Goal: Communication & Community: Answer question/provide support

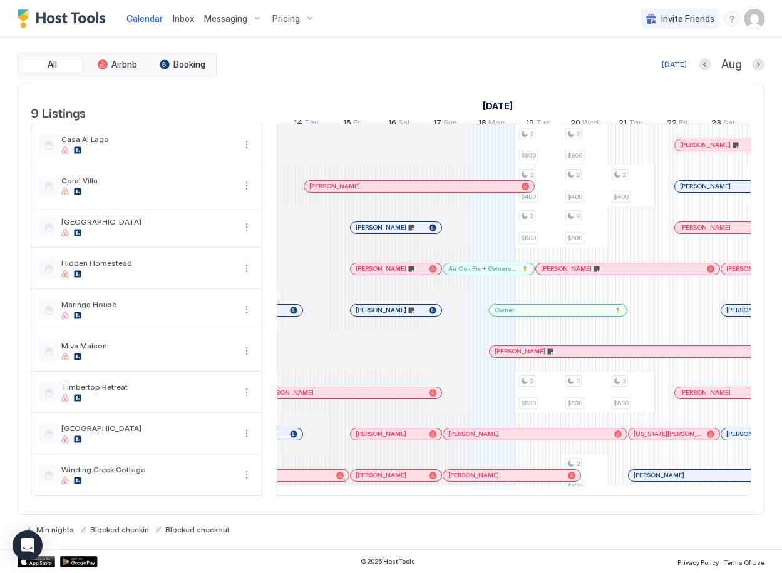
click at [391, 274] on div at bounding box center [391, 269] width 10 height 10
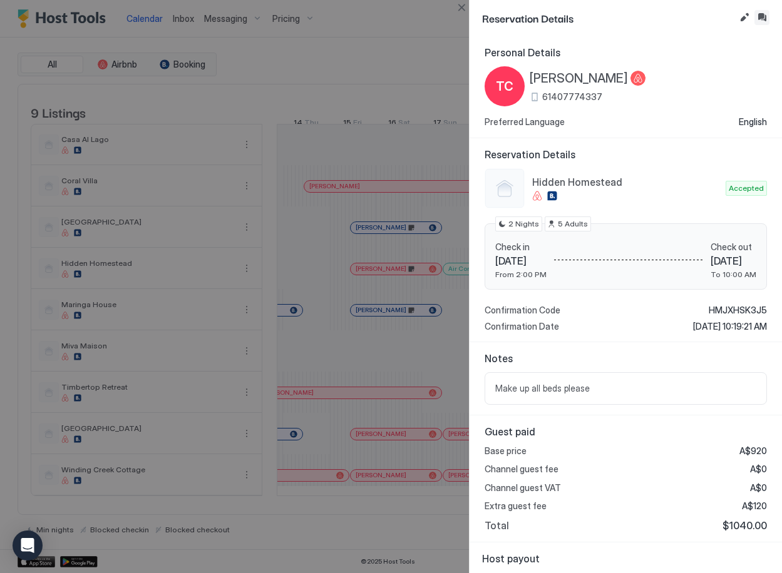
click at [764, 16] on button "Inbox" at bounding box center [761, 17] width 15 height 15
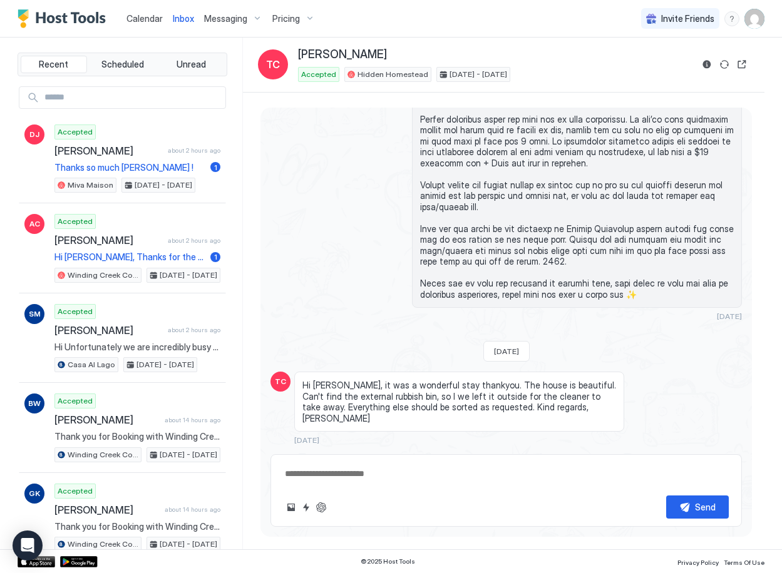
scroll to position [1691, 0]
click at [479, 481] on textarea at bounding box center [506, 474] width 445 height 23
click at [540, 468] on textarea at bounding box center [506, 474] width 445 height 23
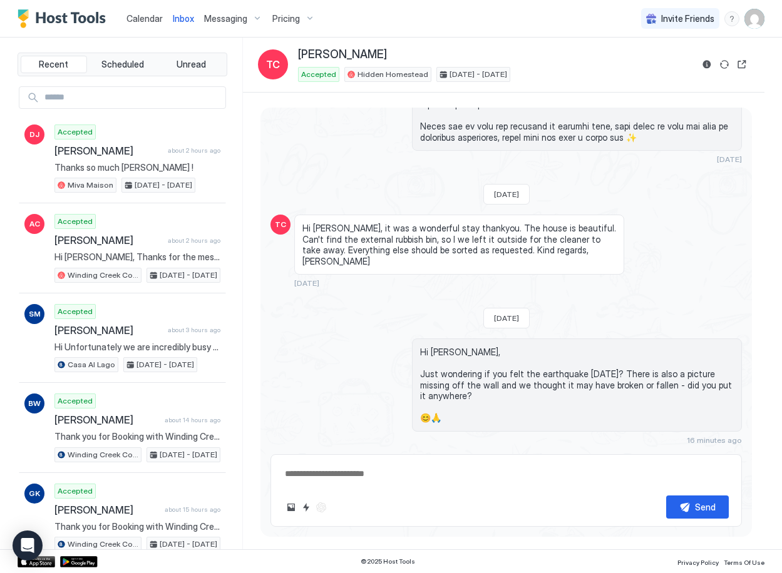
click at [145, 18] on span "Calendar" at bounding box center [144, 18] width 36 height 11
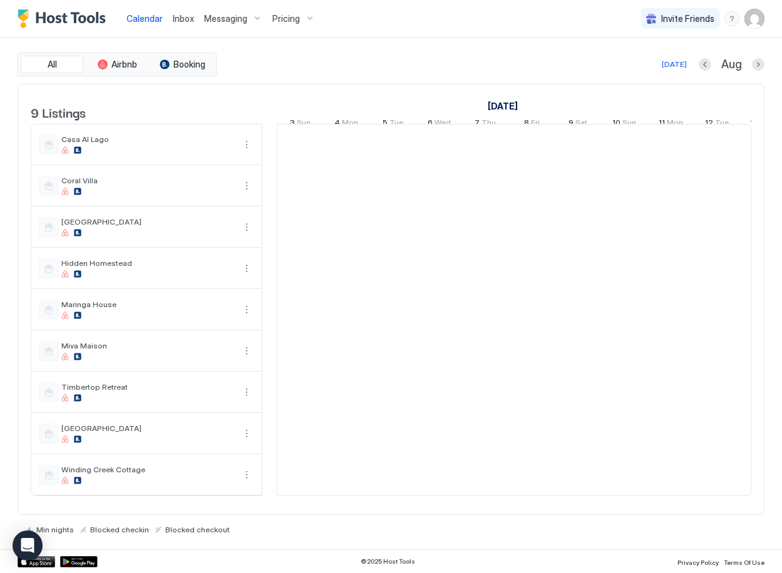
scroll to position [0, 695]
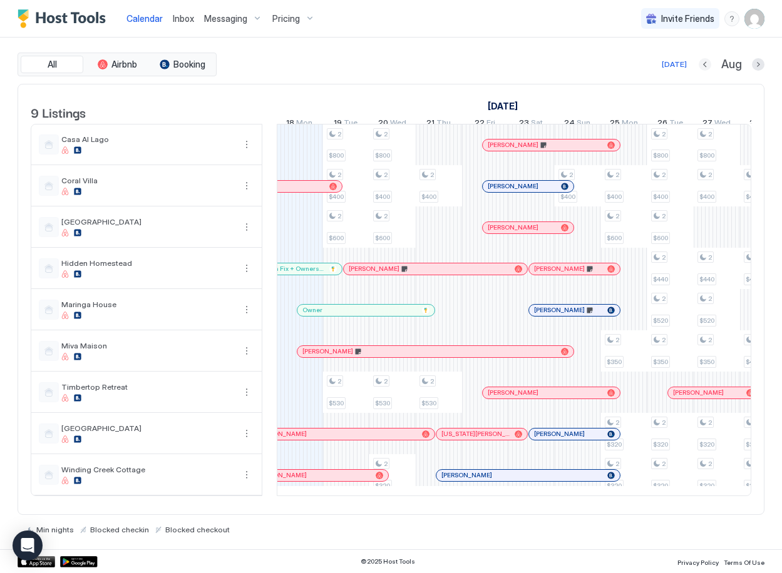
click at [705, 64] on button "Previous month" at bounding box center [704, 64] width 13 height 13
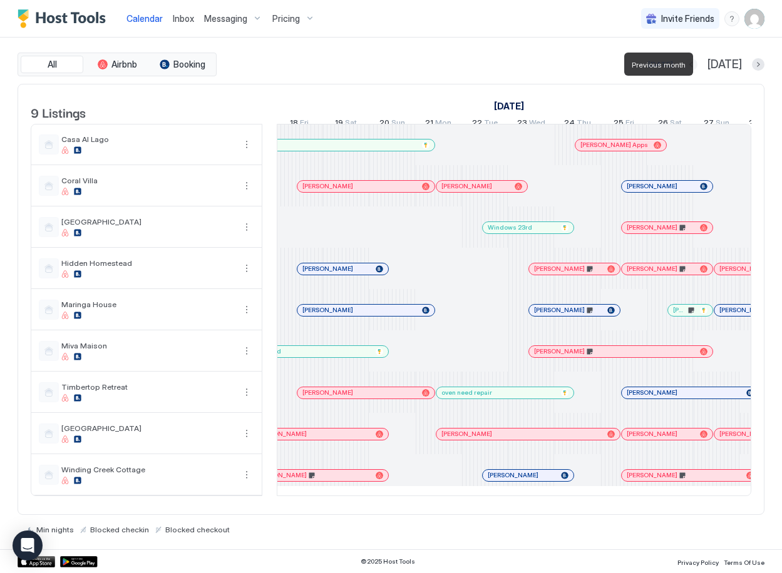
click at [697, 64] on button "Previous month" at bounding box center [691, 64] width 13 height 13
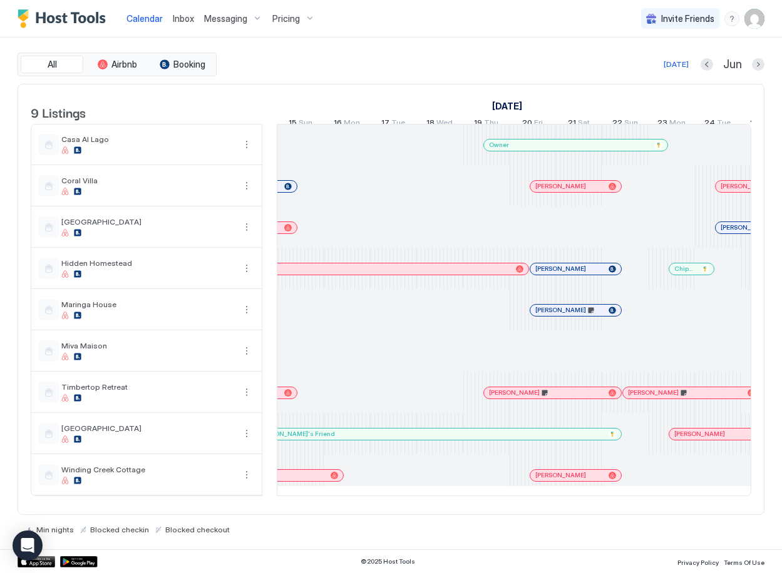
scroll to position [0, 533]
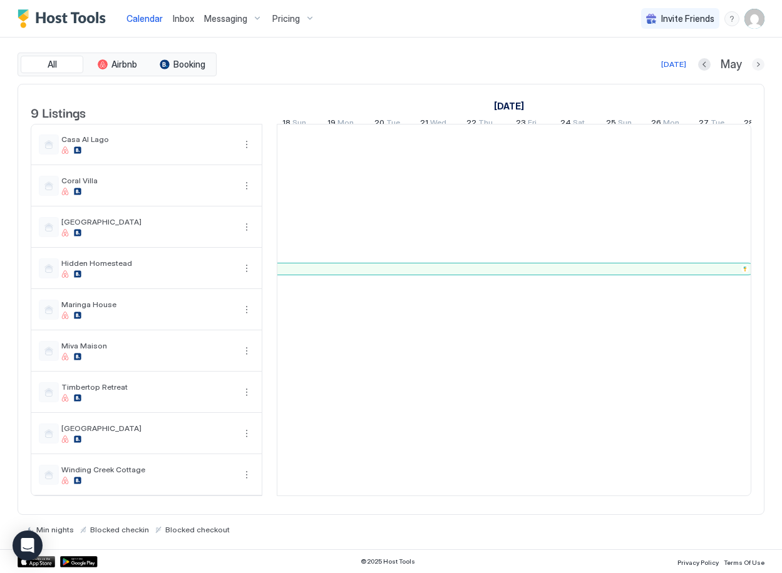
click at [757, 64] on button "Next month" at bounding box center [758, 64] width 13 height 13
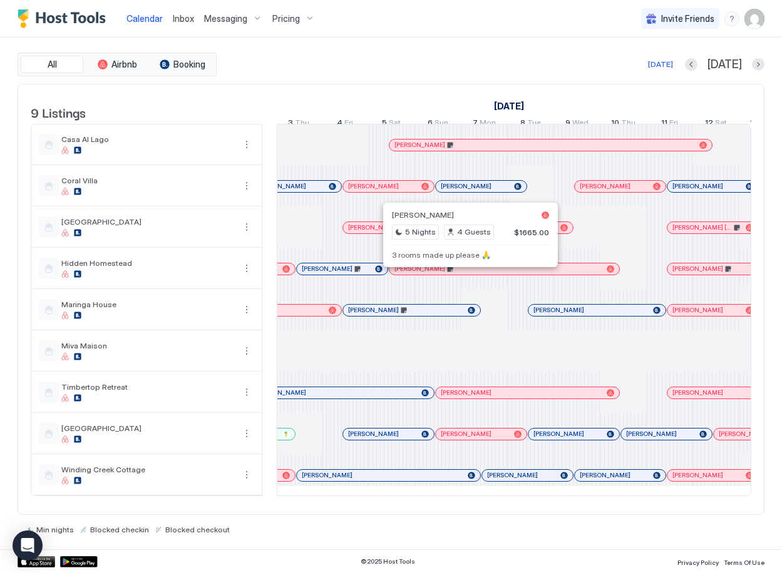
click at [466, 274] on div at bounding box center [466, 269] width 10 height 10
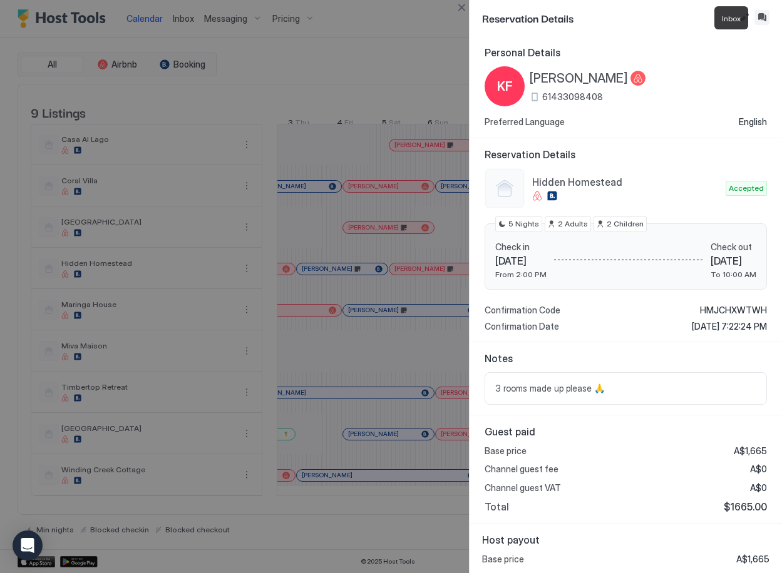
click at [760, 15] on button "Inbox" at bounding box center [761, 17] width 15 height 15
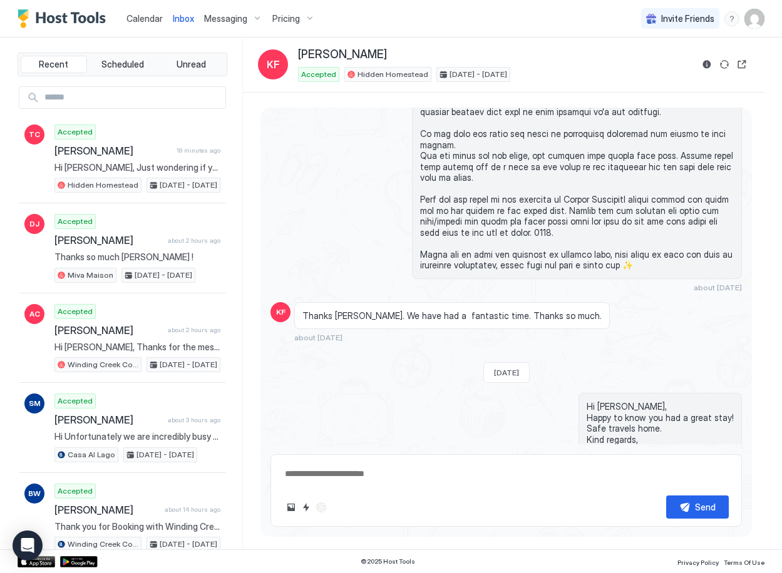
click at [145, 21] on span "Calendar" at bounding box center [144, 18] width 36 height 11
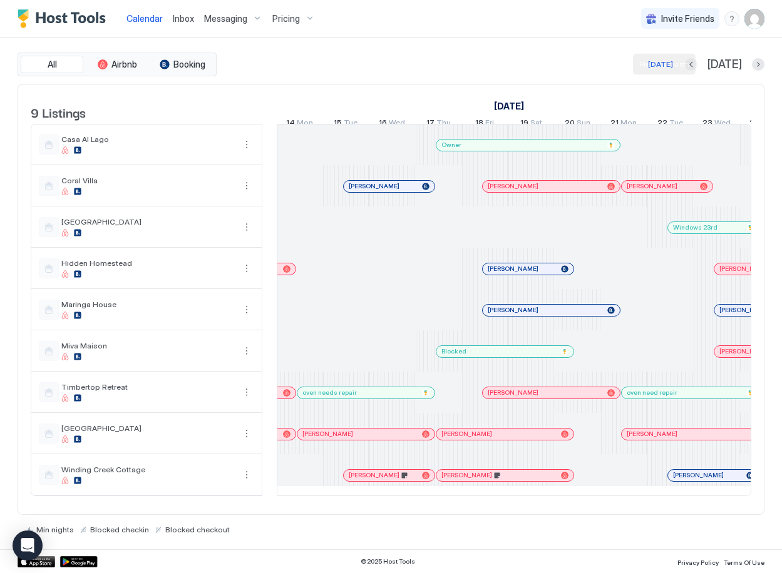
click at [697, 66] on button "Previous month" at bounding box center [691, 64] width 13 height 13
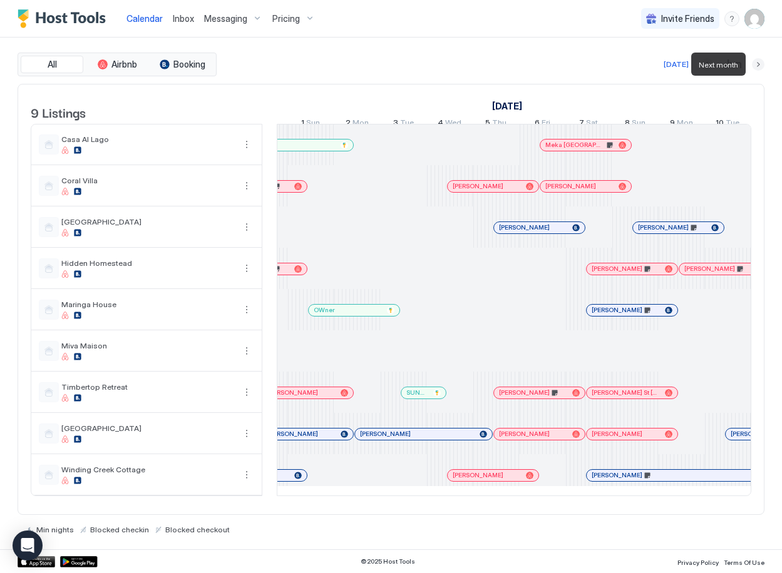
click at [757, 65] on button "Next month" at bounding box center [758, 64] width 13 height 13
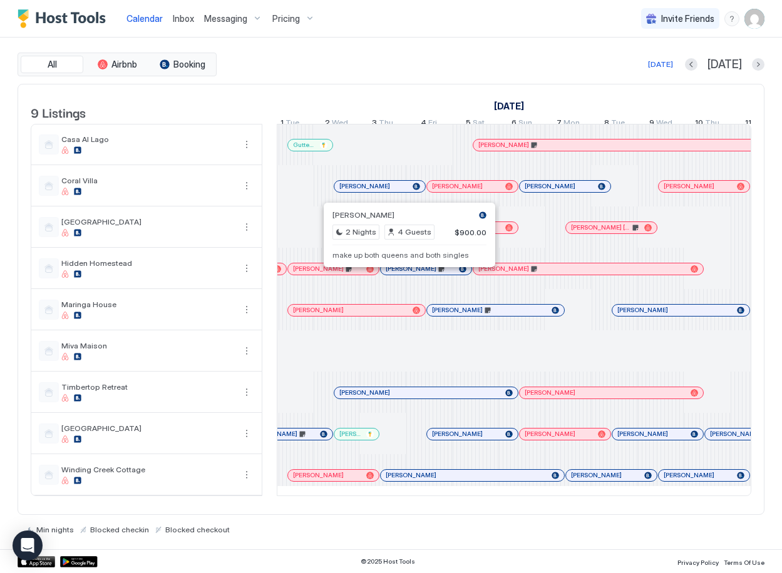
click at [405, 274] on div at bounding box center [405, 269] width 10 height 10
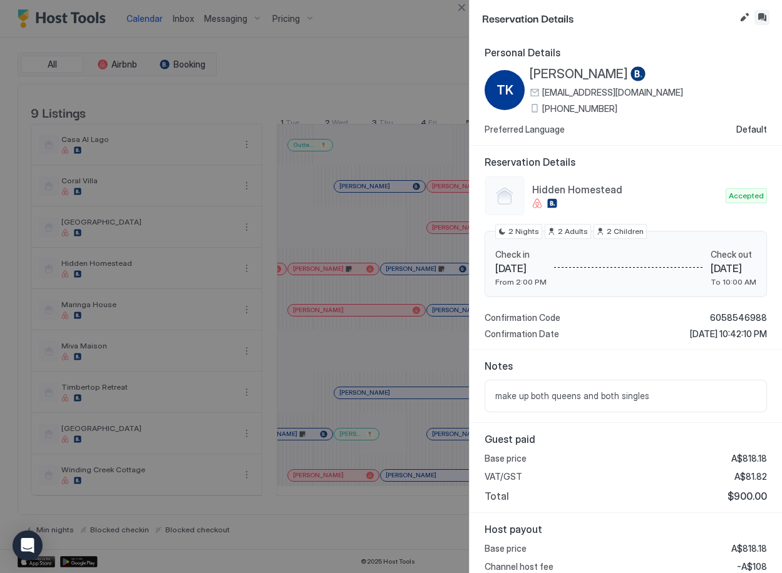
click at [766, 15] on button "Inbox" at bounding box center [761, 17] width 15 height 15
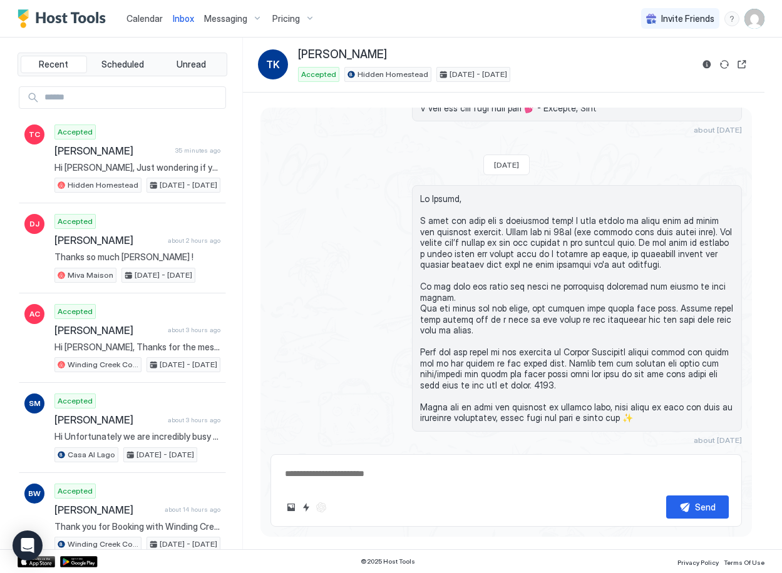
click at [180, 17] on span "Inbox" at bounding box center [183, 18] width 21 height 11
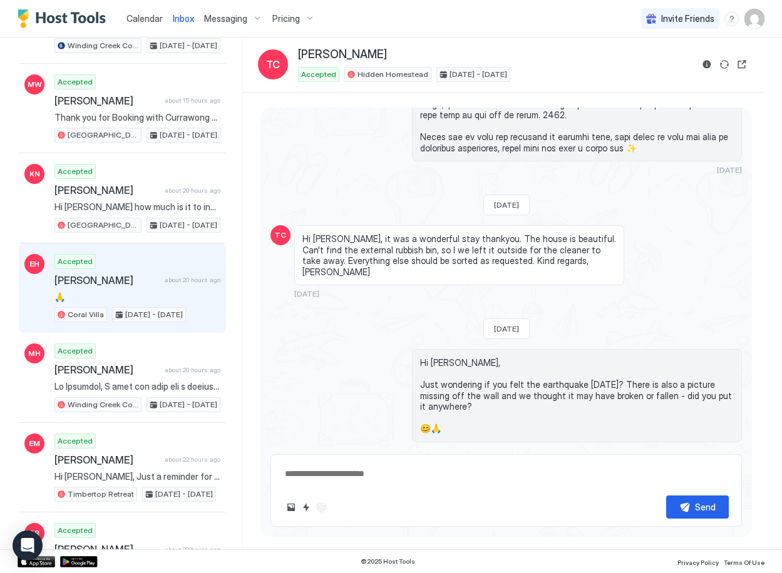
scroll to position [590, 0]
click at [151, 269] on div "Accepted [PERSON_NAME] about 20 hours ago 🙏 Coral Villa [DATE] - [DATE]" at bounding box center [137, 287] width 166 height 69
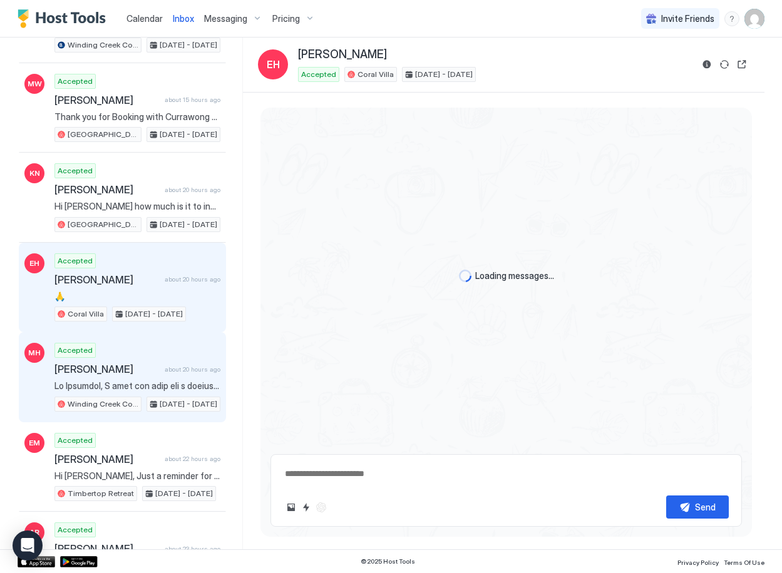
scroll to position [79, 0]
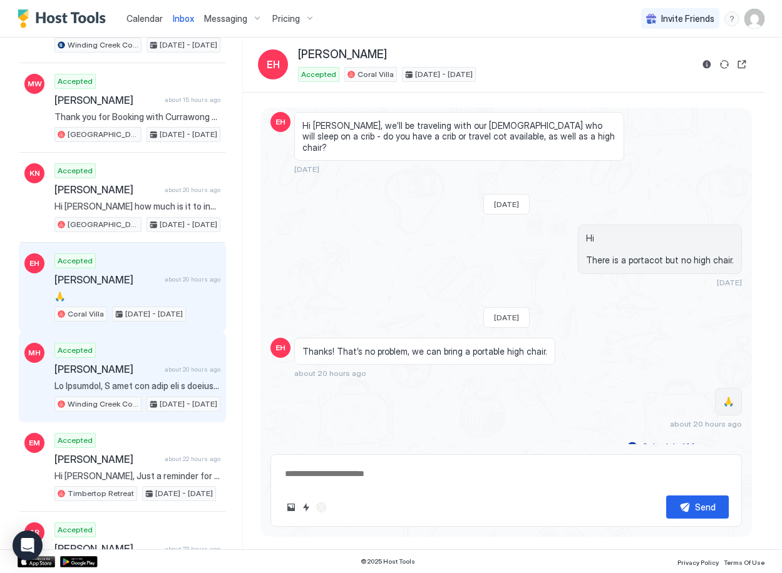
click at [143, 372] on span "[PERSON_NAME]" at bounding box center [106, 369] width 105 height 13
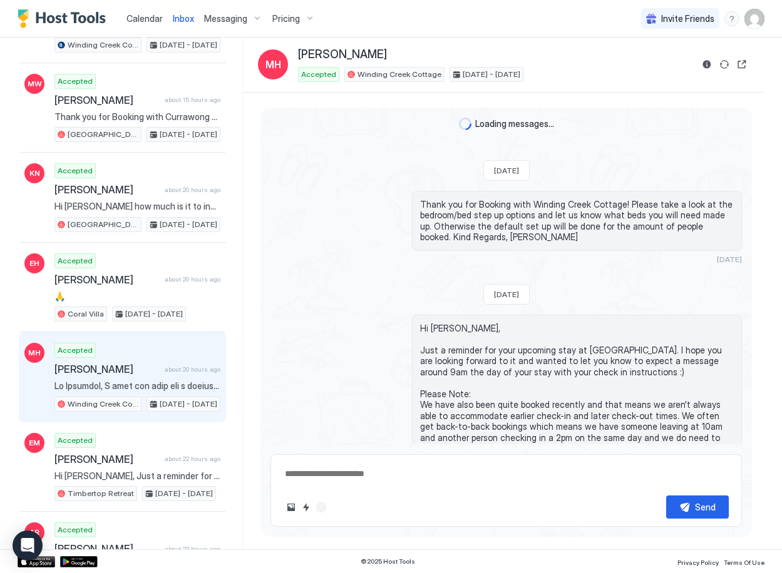
scroll to position [1445, 0]
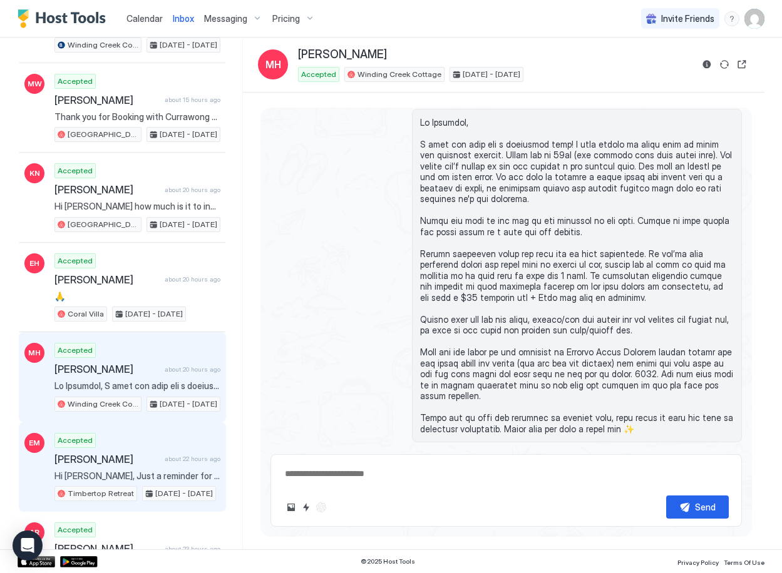
click at [137, 464] on span "[PERSON_NAME]" at bounding box center [106, 459] width 105 height 13
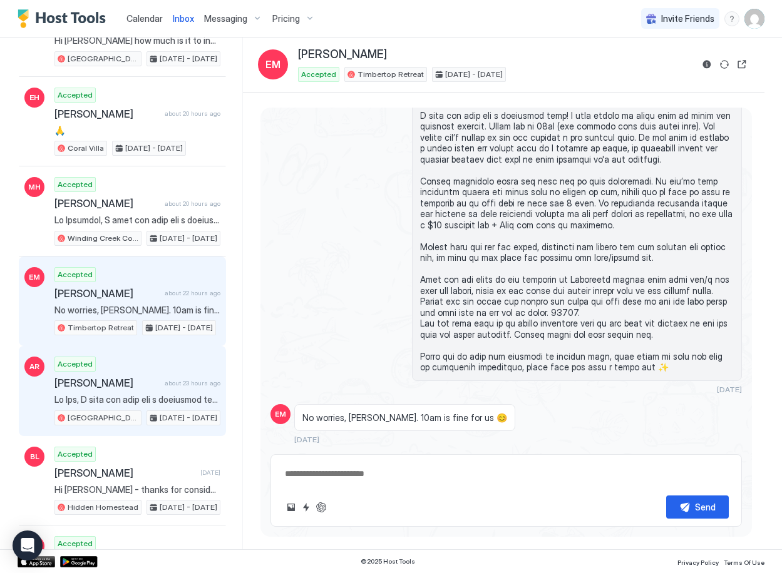
scroll to position [756, 0]
click at [130, 388] on span "[PERSON_NAME]" at bounding box center [106, 382] width 105 height 13
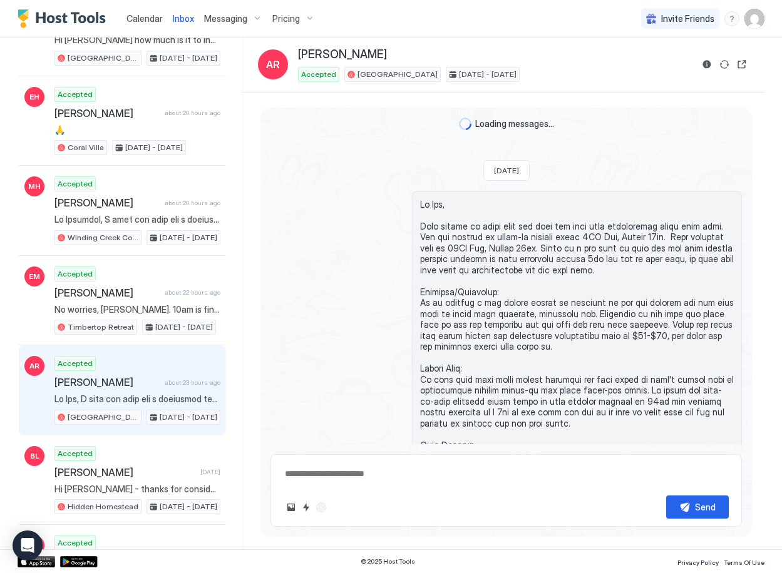
scroll to position [1207, 0]
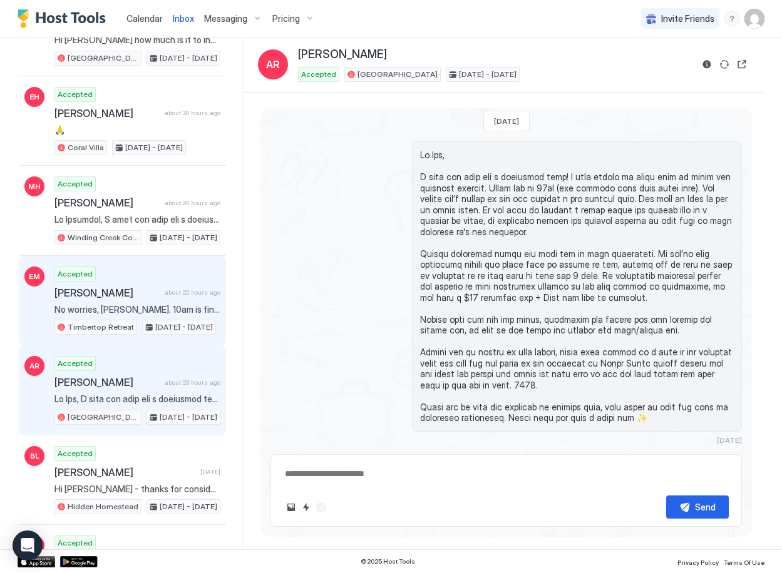
click at [119, 298] on span "[PERSON_NAME]" at bounding box center [106, 293] width 105 height 13
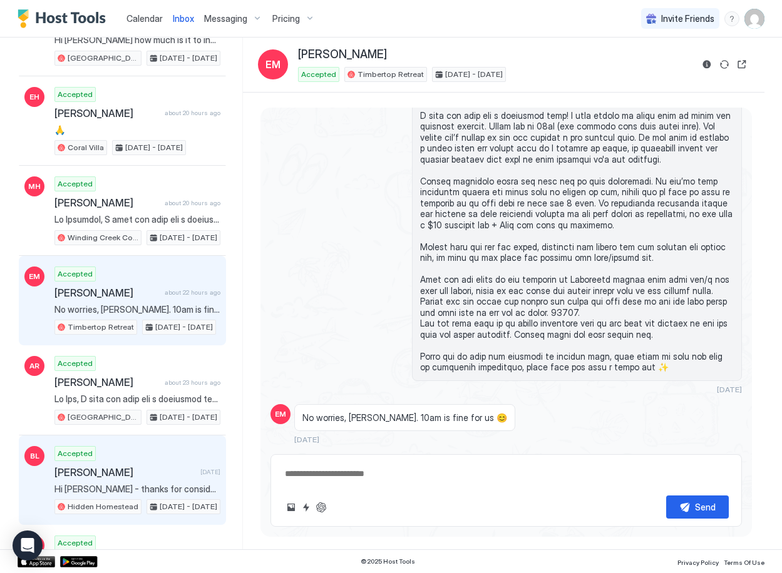
click at [126, 483] on div "Accepted [PERSON_NAME] [DATE] Hi [PERSON_NAME] - thanks for considering our boo…" at bounding box center [137, 480] width 166 height 69
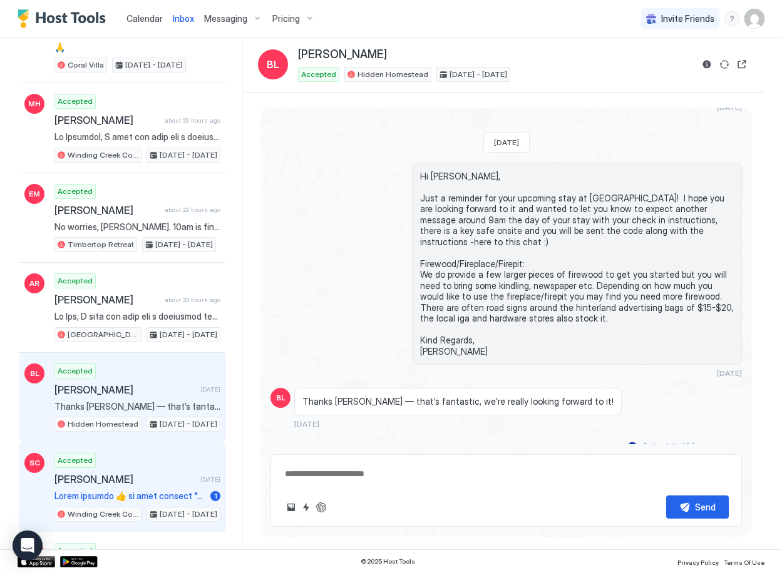
scroll to position [839, 0]
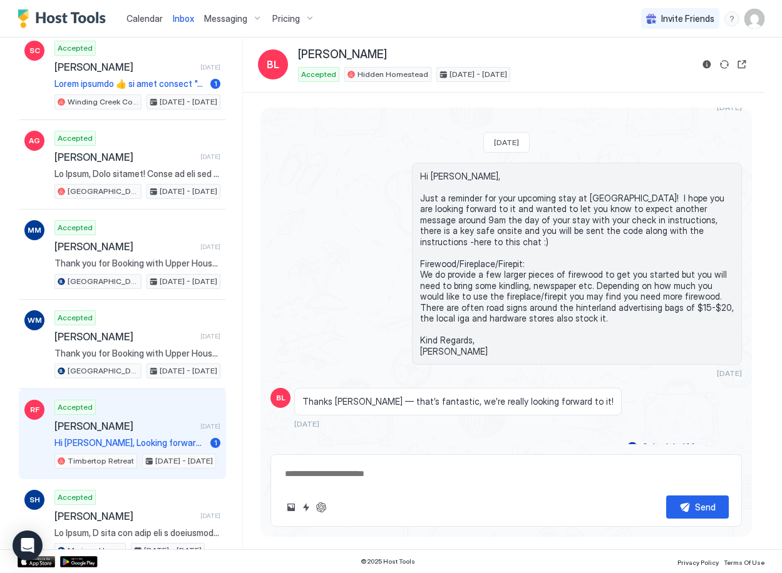
click at [150, 424] on span "[PERSON_NAME]" at bounding box center [124, 426] width 141 height 13
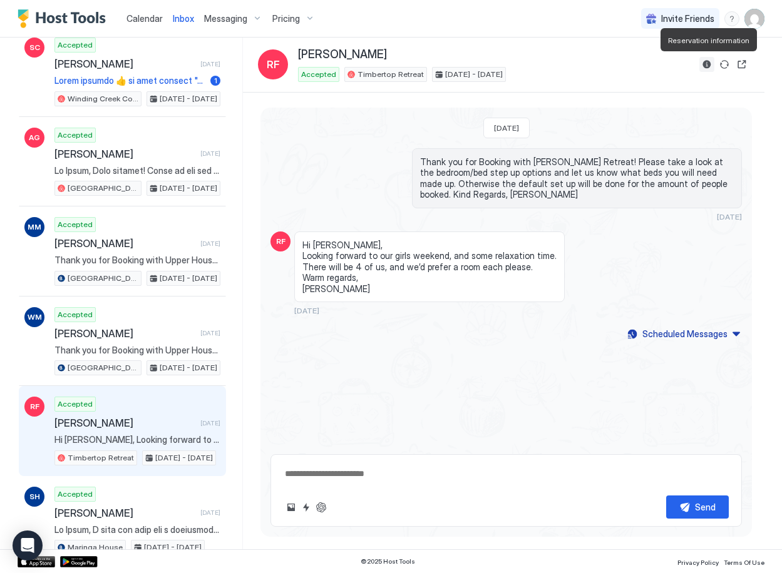
click at [708, 63] on button "Reservation information" at bounding box center [706, 64] width 15 height 15
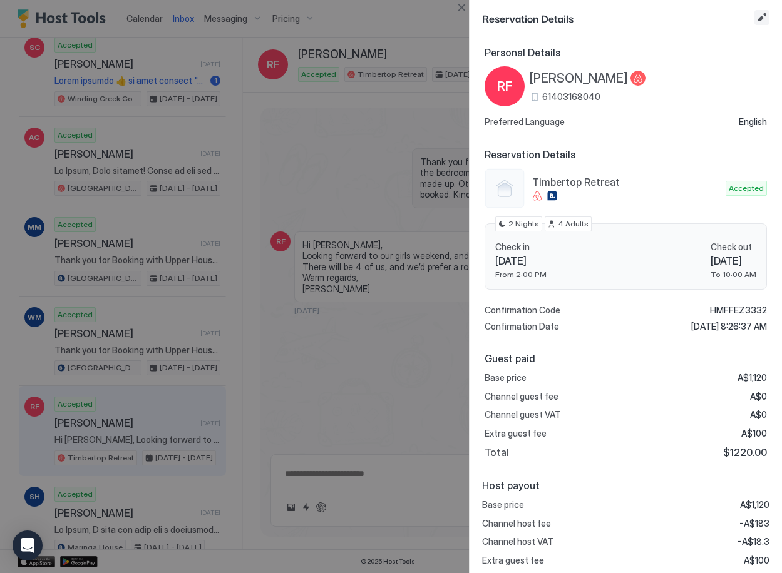
click at [757, 19] on button "Edit reservation" at bounding box center [761, 17] width 15 height 15
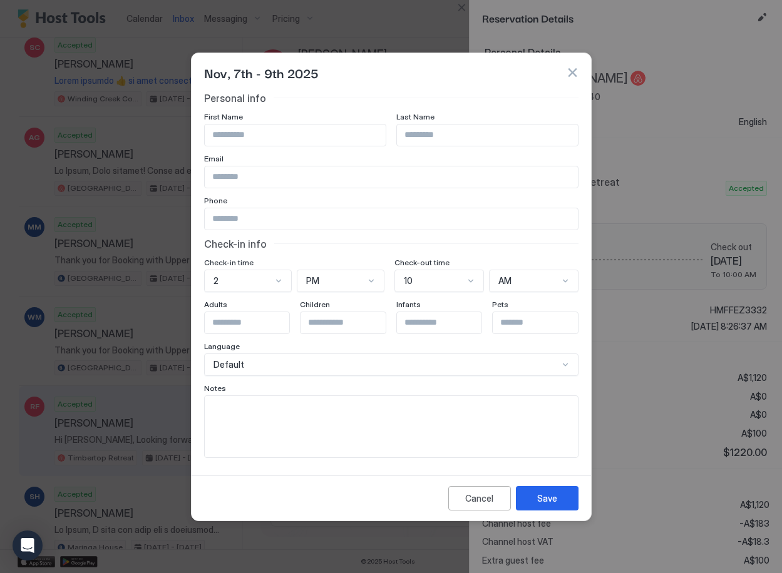
click at [315, 412] on textarea "Input Field" at bounding box center [391, 426] width 373 height 61
type textarea "**********"
click at [545, 493] on div "Save" at bounding box center [547, 498] width 20 height 13
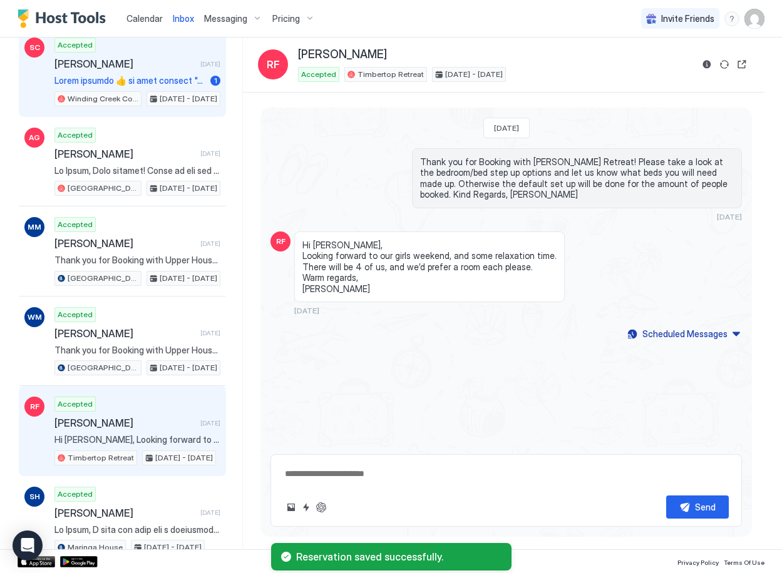
click at [126, 64] on span "[PERSON_NAME]" at bounding box center [124, 64] width 141 height 13
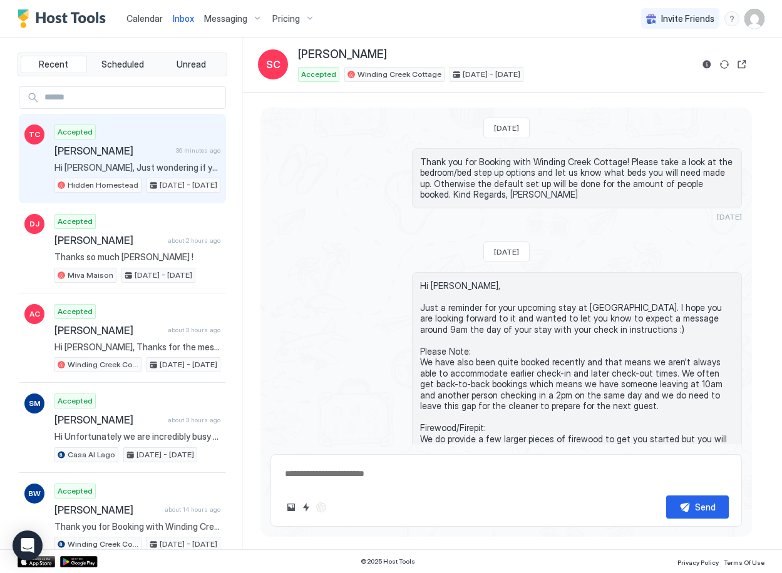
click at [130, 152] on span "[PERSON_NAME]" at bounding box center [112, 151] width 116 height 13
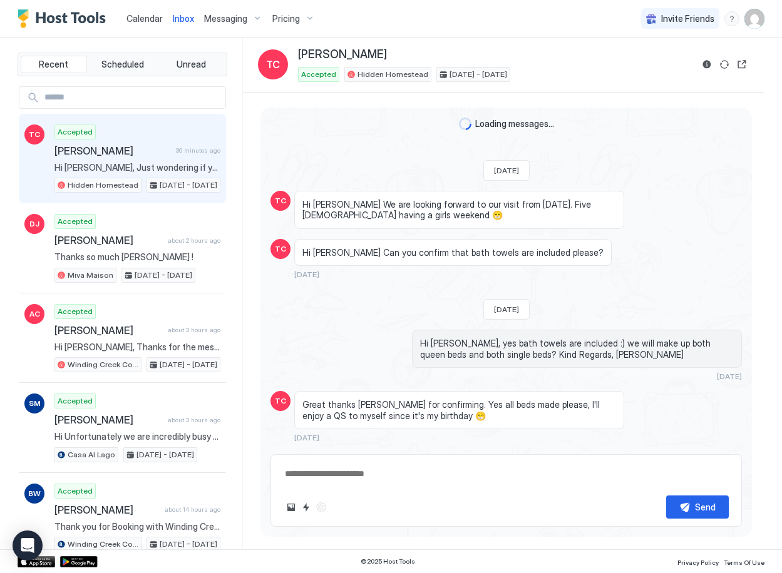
scroll to position [1704, 0]
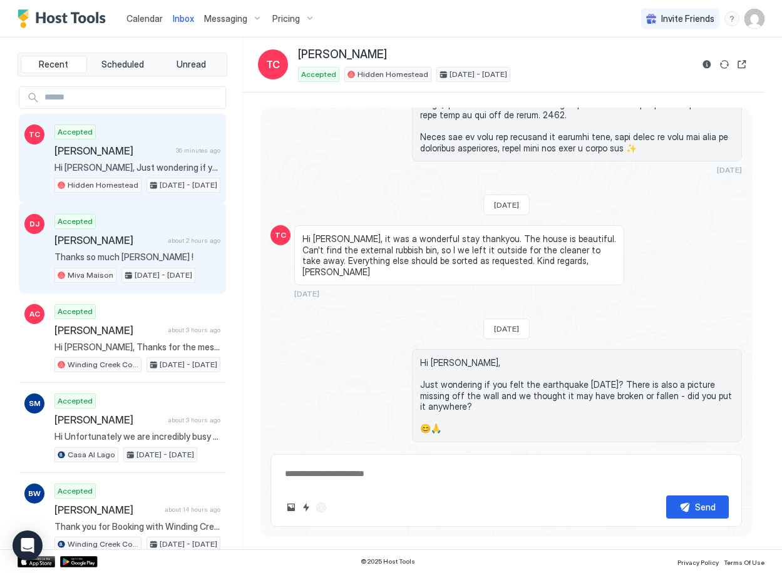
click at [142, 246] on span "[PERSON_NAME]" at bounding box center [108, 240] width 108 height 13
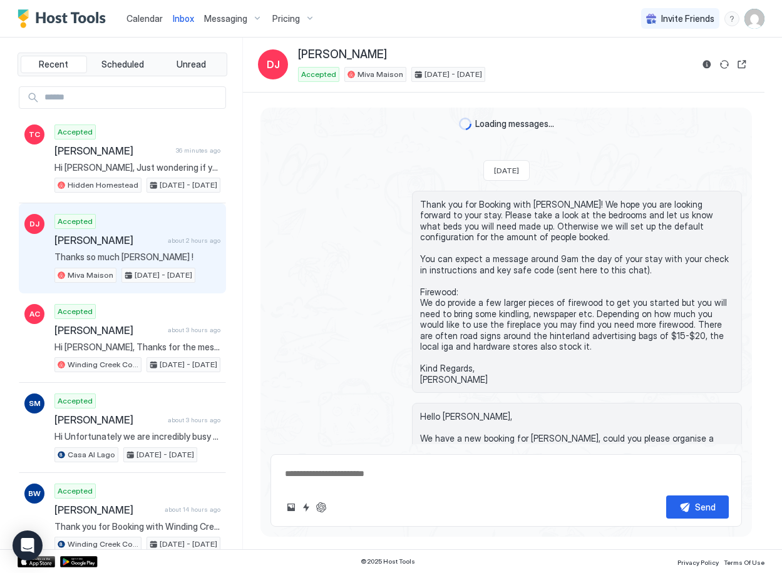
scroll to position [1275, 0]
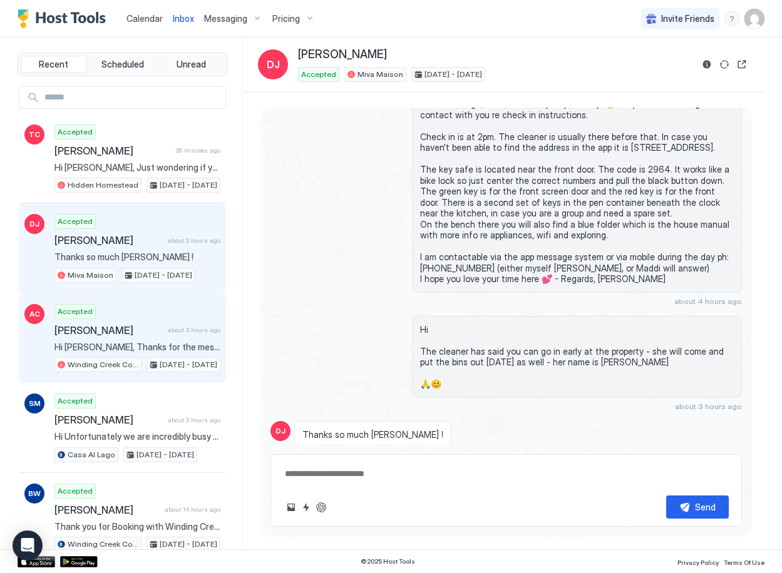
click at [140, 338] on div "Accepted [PERSON_NAME] about 3 hours ago Hi [PERSON_NAME], Thanks for the messa…" at bounding box center [137, 338] width 166 height 69
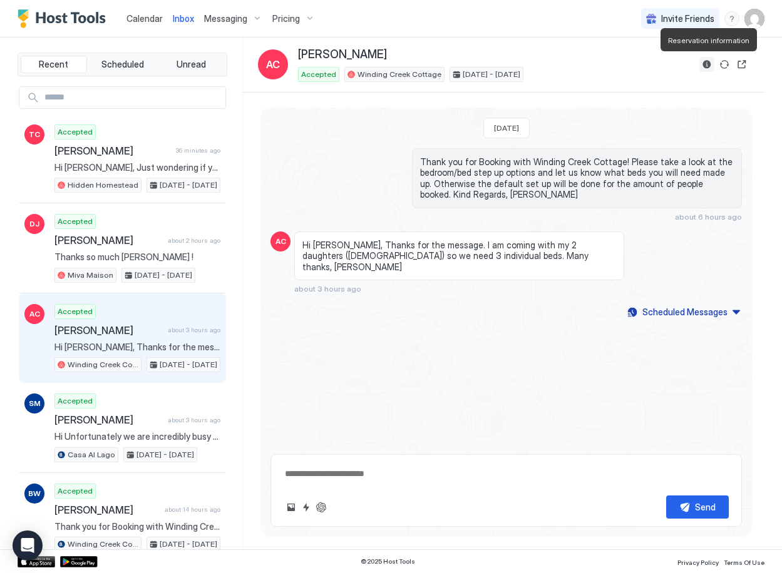
click at [706, 66] on button "Reservation information" at bounding box center [706, 64] width 15 height 15
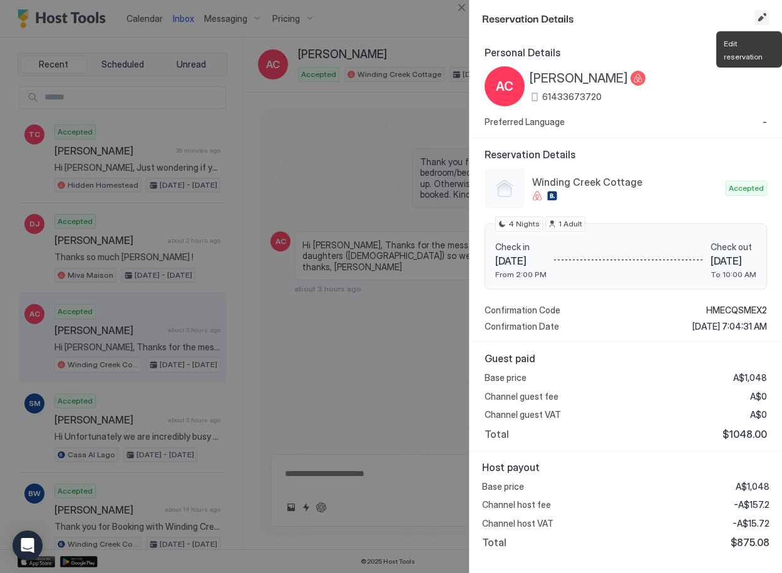
click at [763, 18] on button "Edit reservation" at bounding box center [761, 17] width 15 height 15
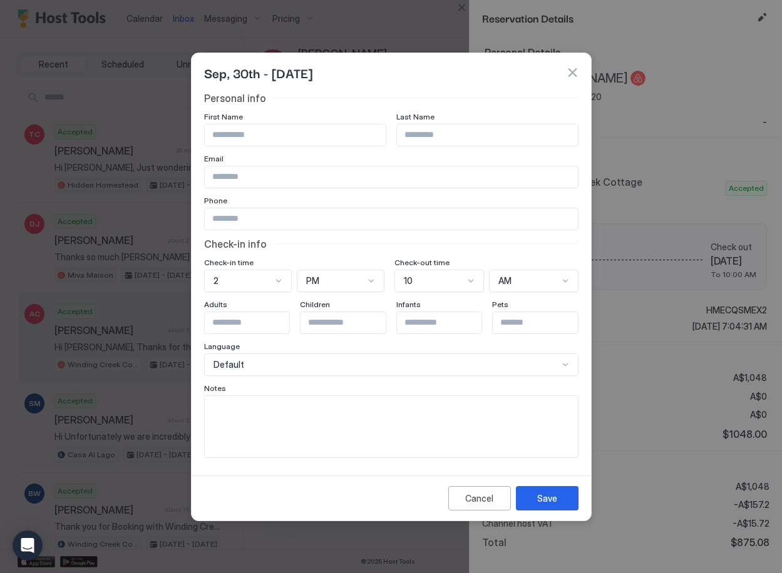
click at [279, 440] on textarea "Input Field" at bounding box center [391, 426] width 373 height 61
type textarea "**********"
click at [543, 499] on div "Save" at bounding box center [547, 498] width 20 height 13
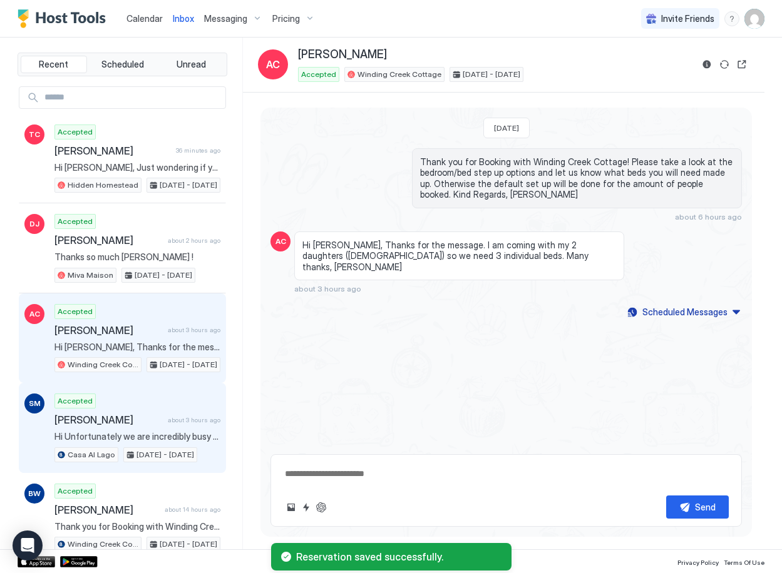
click at [105, 407] on div "Accepted [PERSON_NAME] about 3 hours ago Hi Unfortunately we are incredibly bus…" at bounding box center [137, 428] width 166 height 69
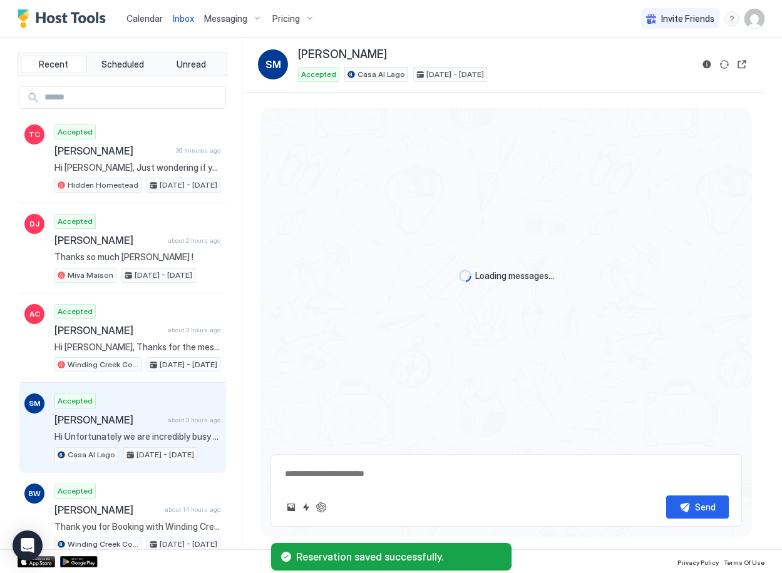
scroll to position [367, 0]
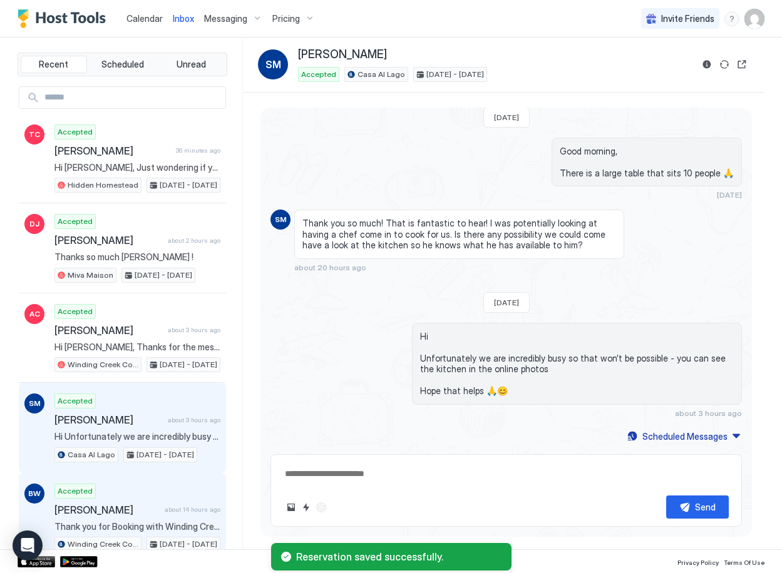
click at [110, 507] on span "[PERSON_NAME]" at bounding box center [106, 510] width 105 height 13
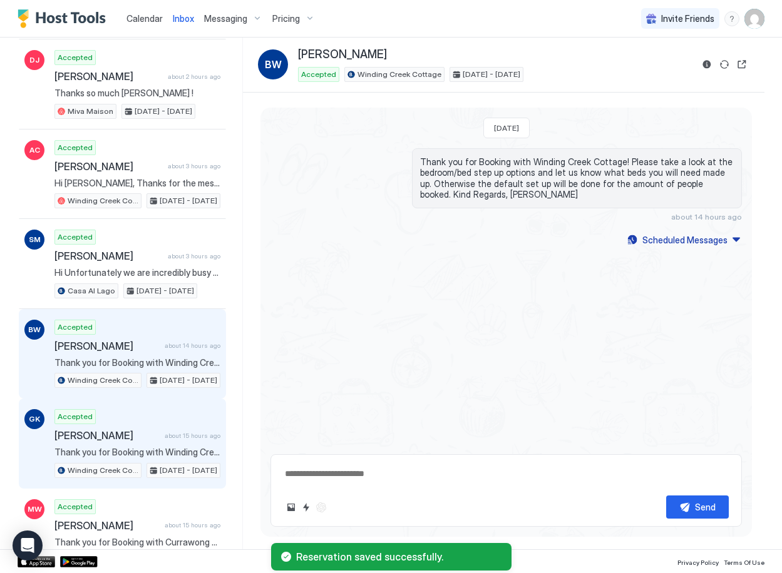
scroll to position [165, 0]
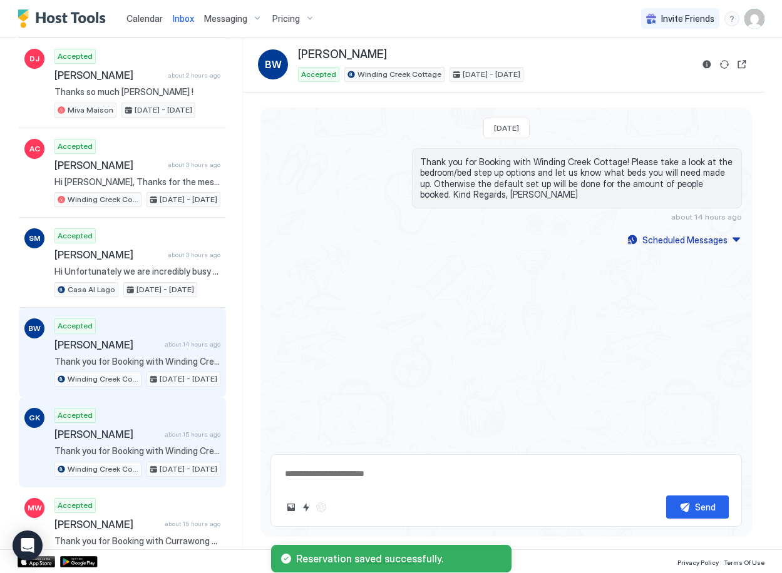
click at [137, 437] on span "[PERSON_NAME]" at bounding box center [106, 434] width 105 height 13
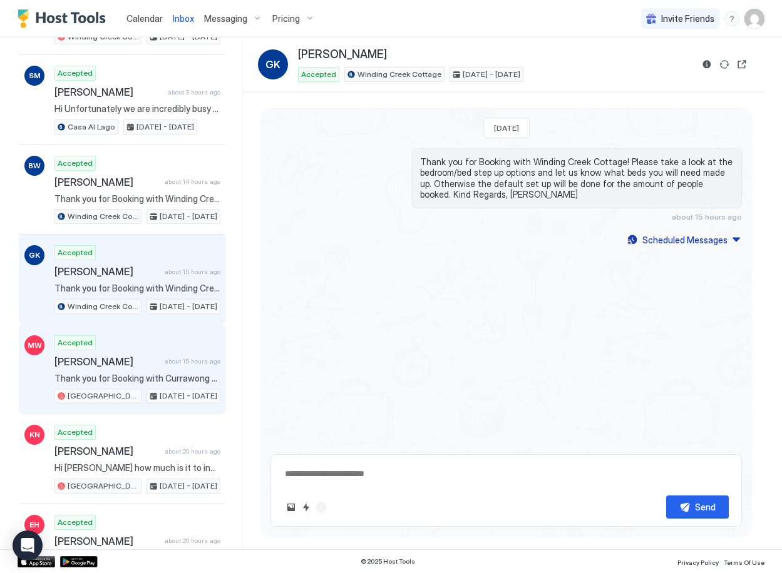
click at [145, 367] on span "[PERSON_NAME]" at bounding box center [106, 361] width 105 height 13
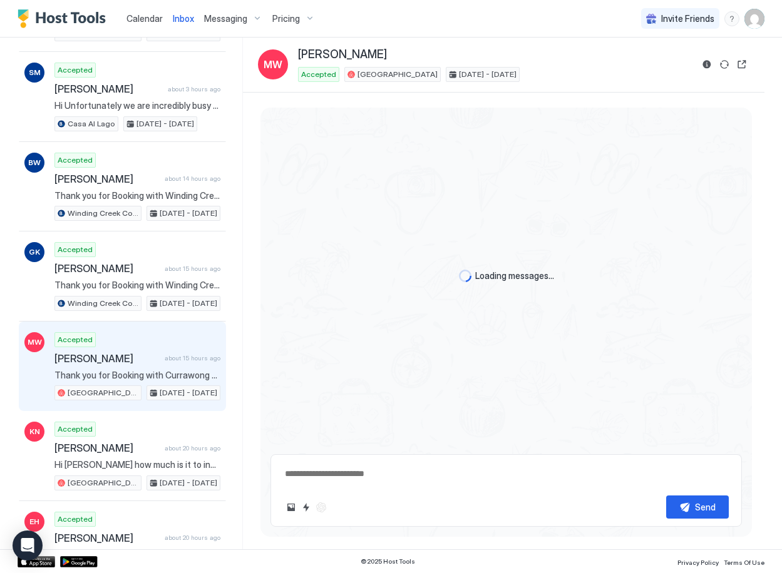
scroll to position [332, 0]
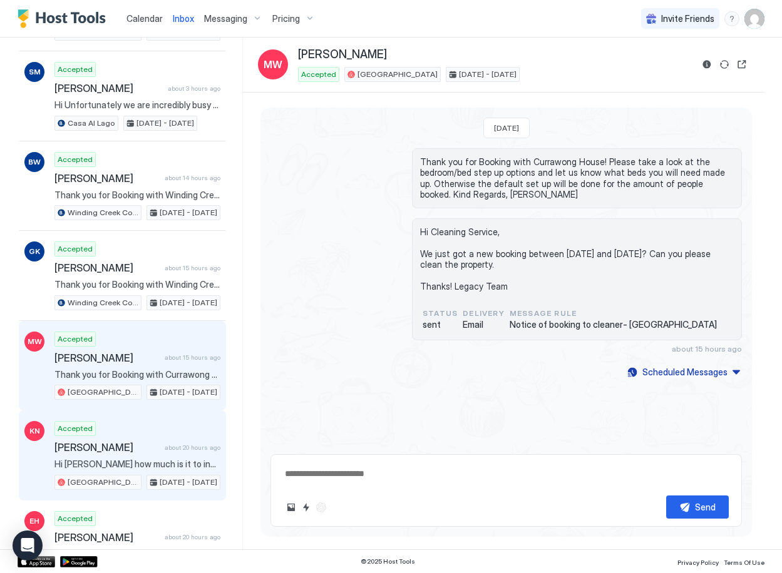
click at [131, 454] on div "Accepted [PERSON_NAME] about 20 hours ago Hi [PERSON_NAME] how much is it to in…" at bounding box center [137, 455] width 166 height 69
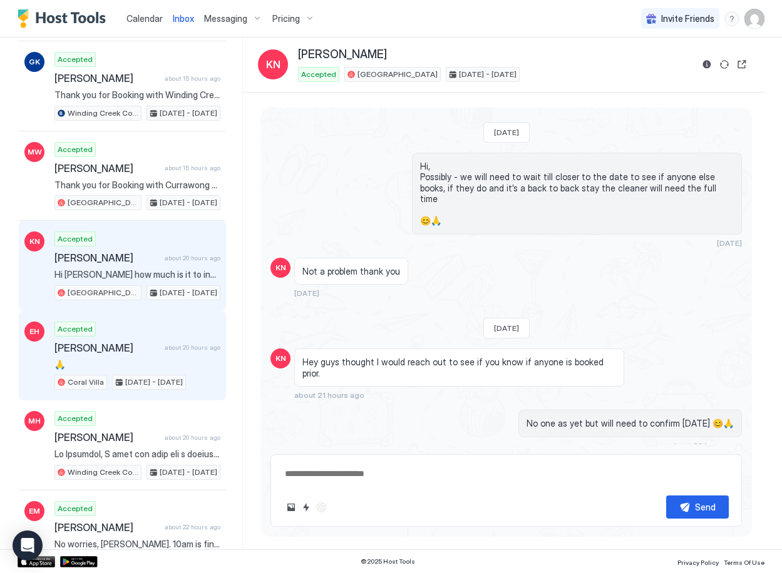
scroll to position [523, 0]
click at [130, 352] on span "[PERSON_NAME]" at bounding box center [106, 346] width 105 height 13
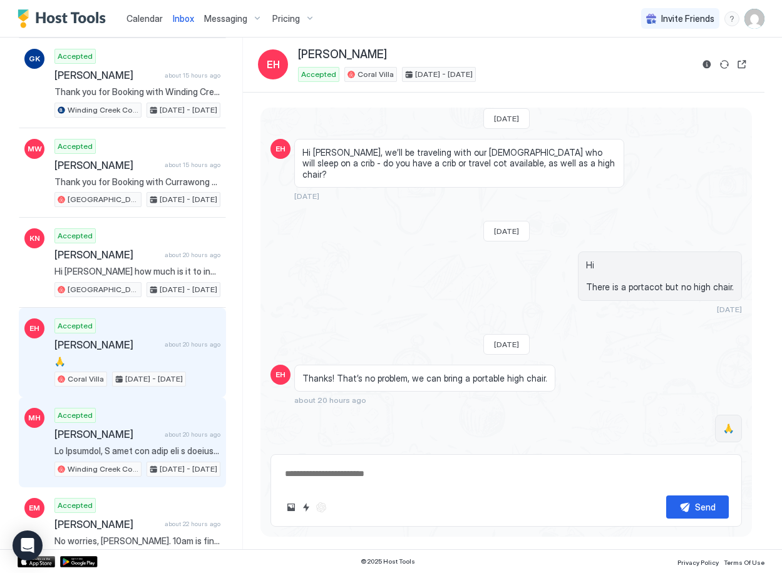
scroll to position [79, 0]
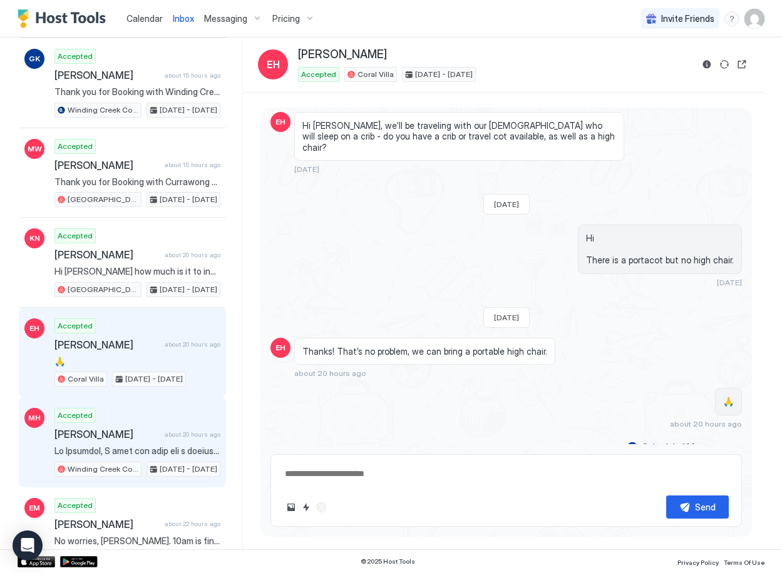
click at [128, 442] on div "Accepted [PERSON_NAME] about 20 hours ago [GEOGRAPHIC_DATA] Cottage [DATE] - [D…" at bounding box center [137, 442] width 166 height 69
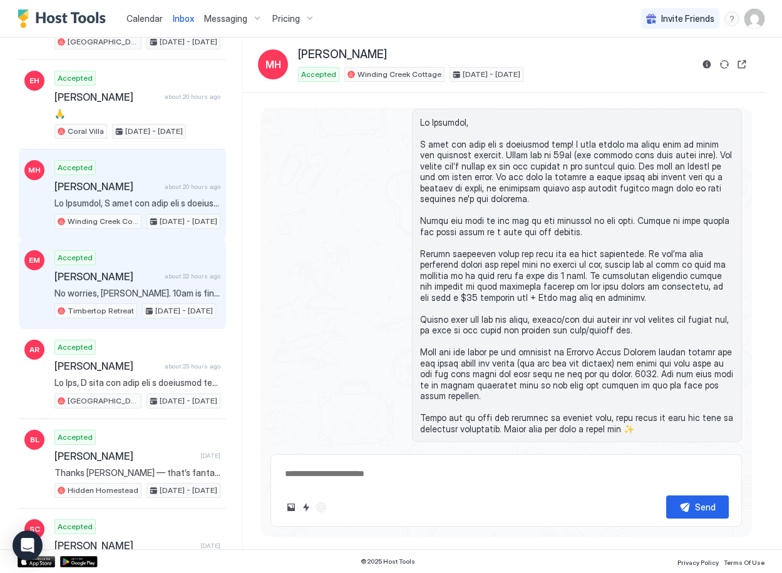
click at [139, 291] on span "No worries, [PERSON_NAME]. 10am is fine for us 😊" at bounding box center [137, 293] width 166 height 11
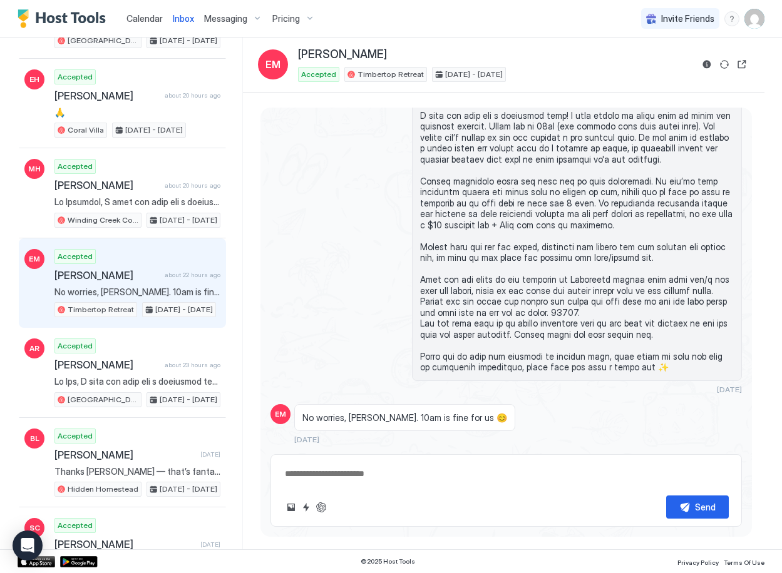
scroll to position [774, 0]
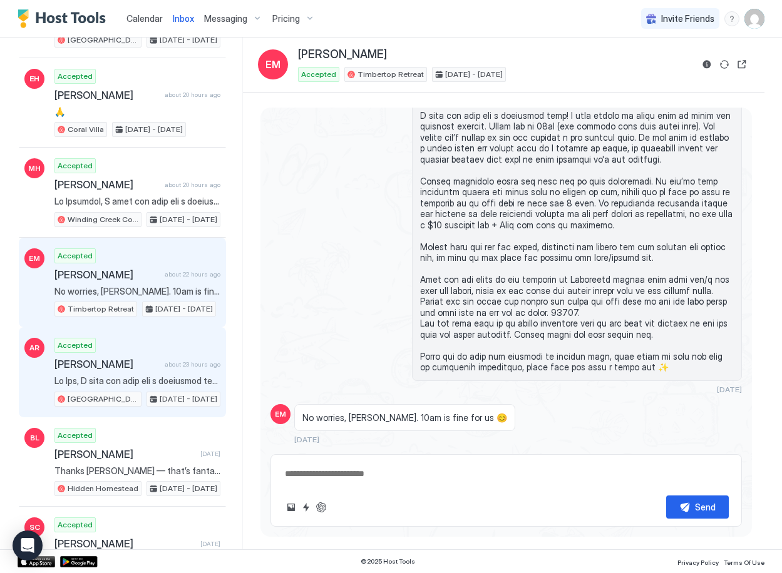
click at [136, 364] on span "[PERSON_NAME]" at bounding box center [106, 364] width 105 height 13
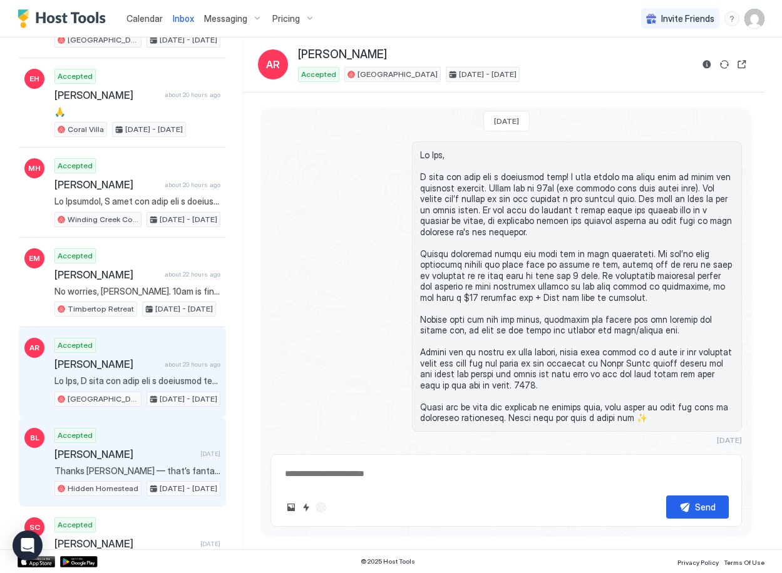
click at [142, 454] on span "[PERSON_NAME]" at bounding box center [124, 454] width 141 height 13
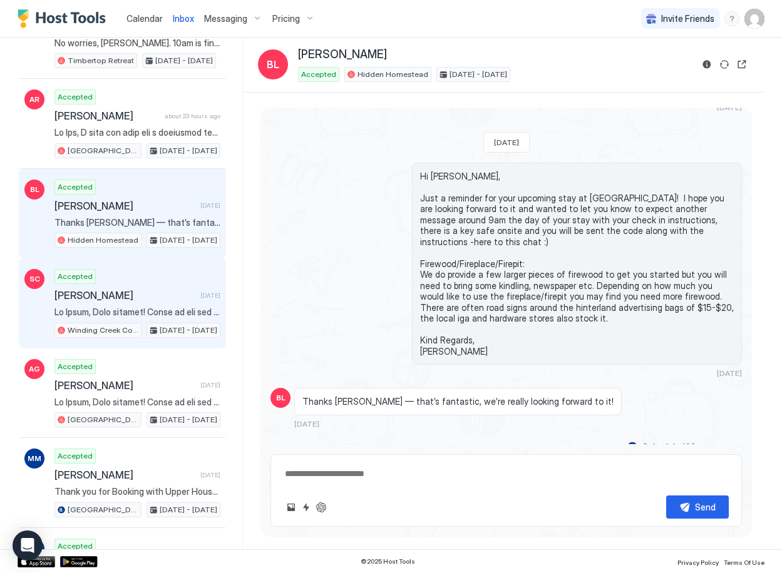
scroll to position [1023, 0]
click at [138, 297] on span "[PERSON_NAME]" at bounding box center [124, 295] width 141 height 13
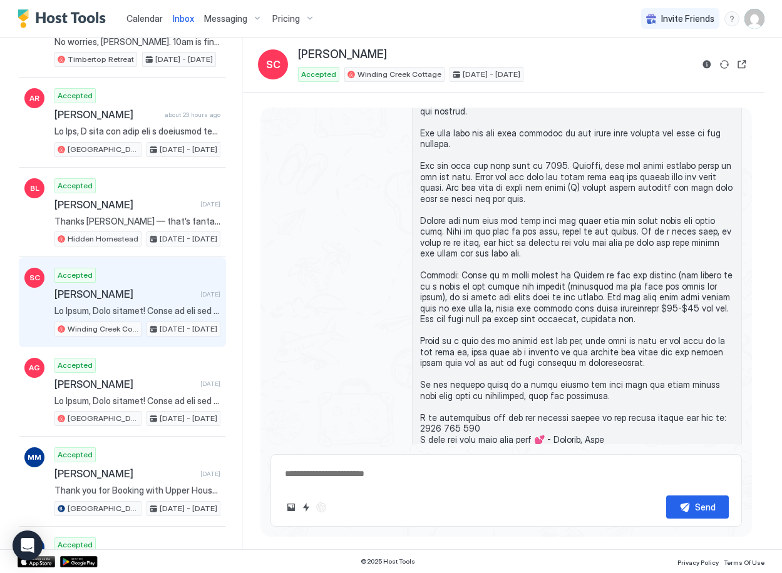
scroll to position [1206, 0]
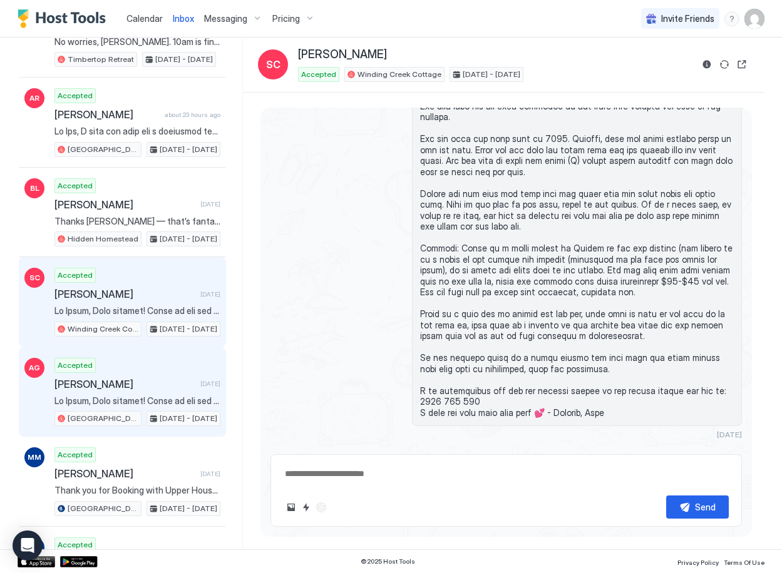
click at [146, 412] on div "[DATE] - [DATE]" at bounding box center [183, 418] width 74 height 15
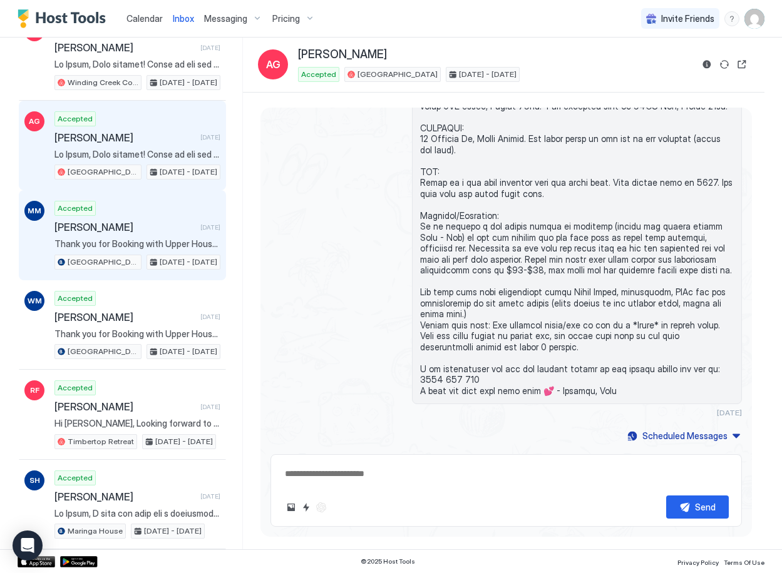
scroll to position [1272, 0]
click at [147, 236] on div "Accepted [PERSON_NAME] [DATE] Thank you for Booking with Upper House! We hope y…" at bounding box center [137, 234] width 166 height 69
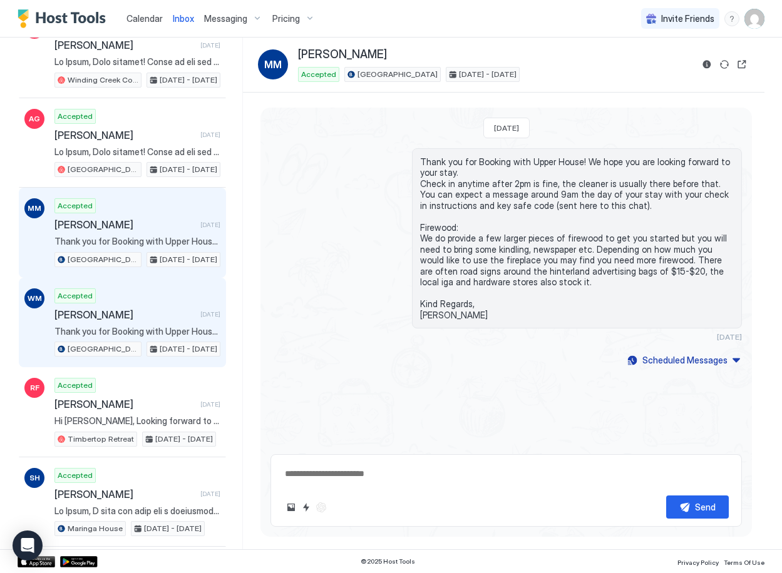
click at [141, 331] on span "Thank you for Booking with Upper House! We hope you are looking forward to your…" at bounding box center [137, 331] width 166 height 11
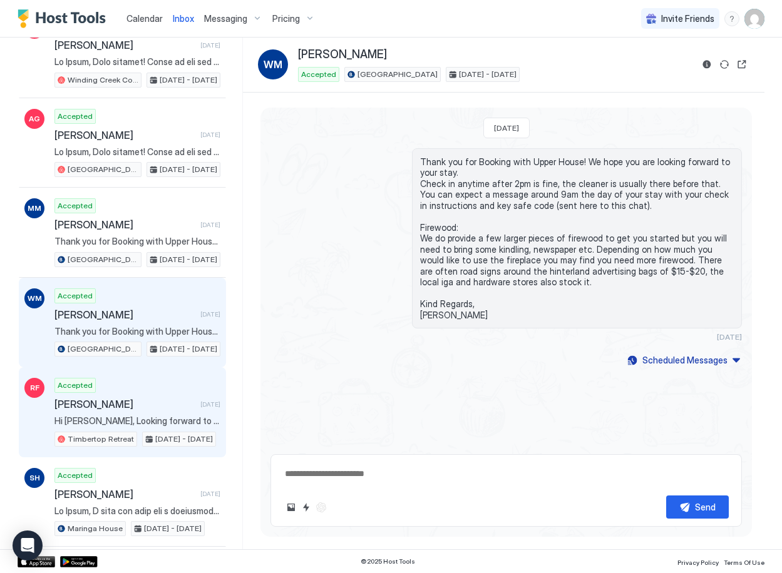
click at [144, 400] on span "[PERSON_NAME]" at bounding box center [124, 404] width 141 height 13
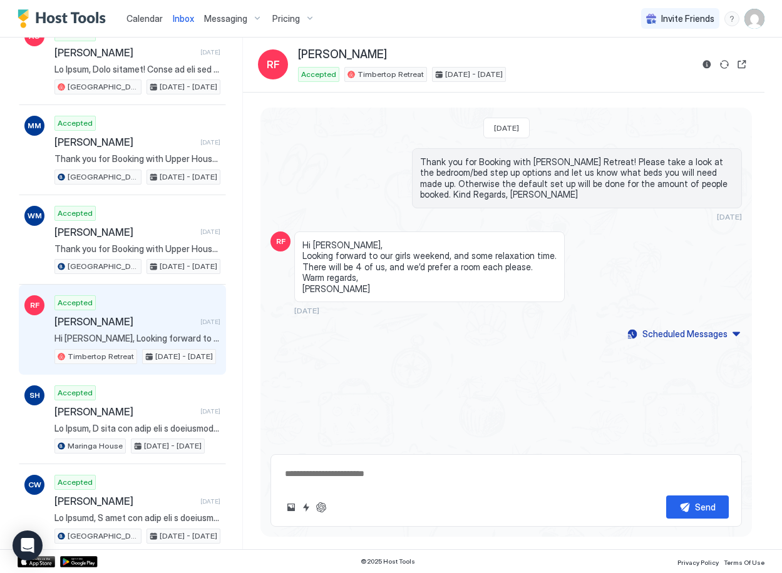
scroll to position [1356, 0]
click at [709, 63] on button "Reservation information" at bounding box center [706, 64] width 15 height 15
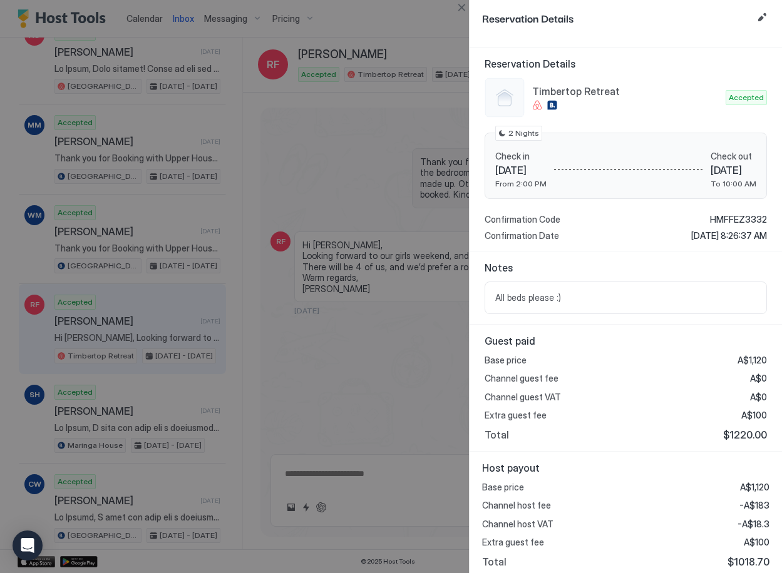
scroll to position [96, 0]
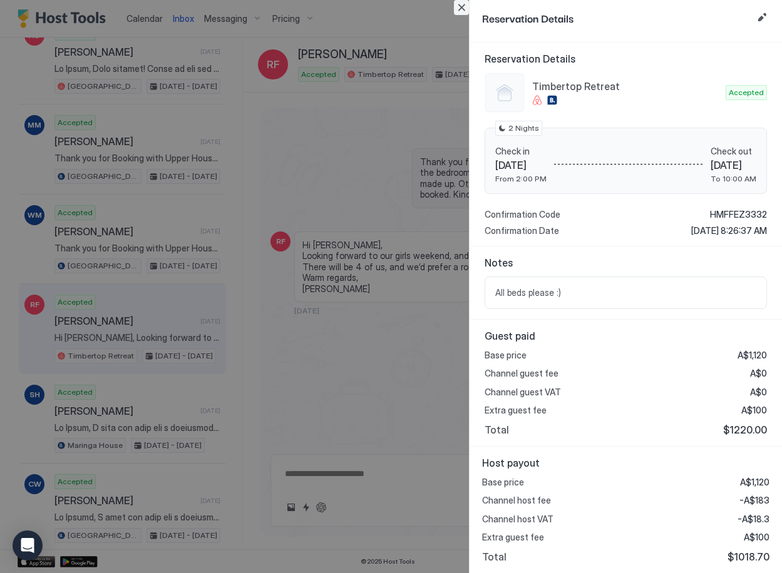
click at [463, 9] on button "Close" at bounding box center [461, 7] width 15 height 15
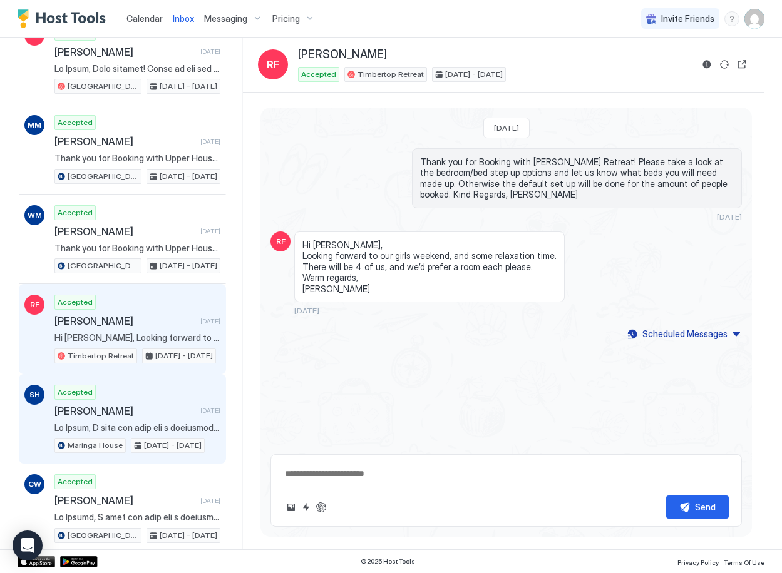
click at [96, 427] on span at bounding box center [137, 427] width 166 height 11
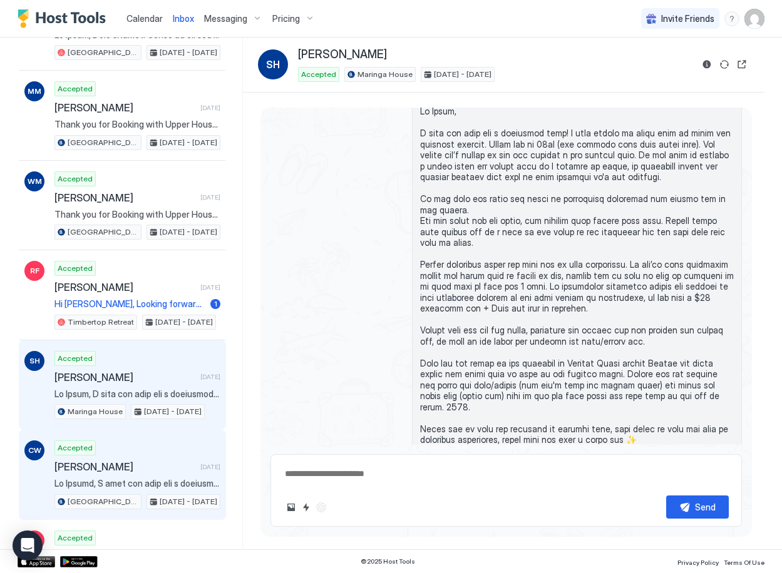
scroll to position [1393, 0]
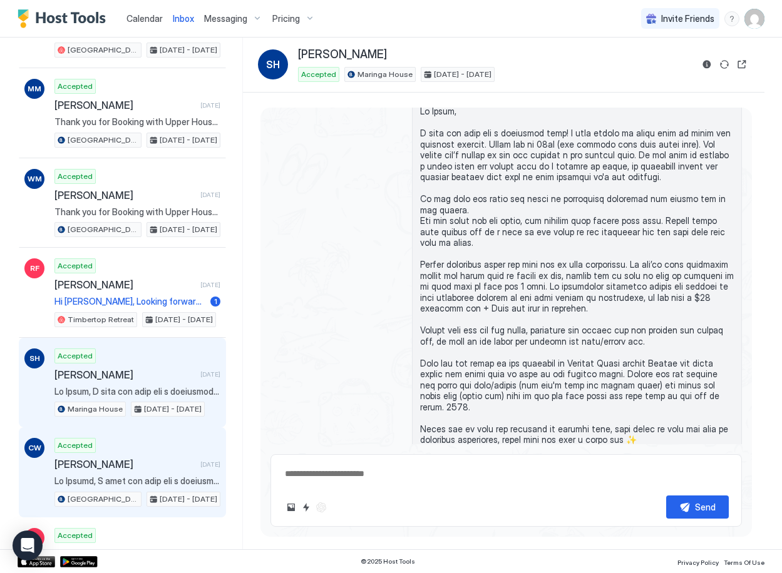
click at [171, 461] on span "[PERSON_NAME]" at bounding box center [124, 464] width 141 height 13
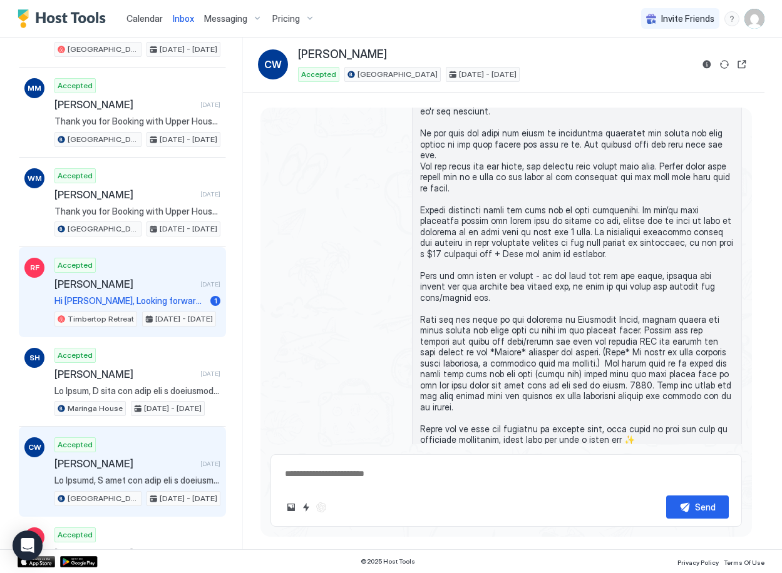
click at [156, 297] on span "Hi [PERSON_NAME], Looking forward to our girls weekend, and some relaxation tim…" at bounding box center [129, 300] width 151 height 11
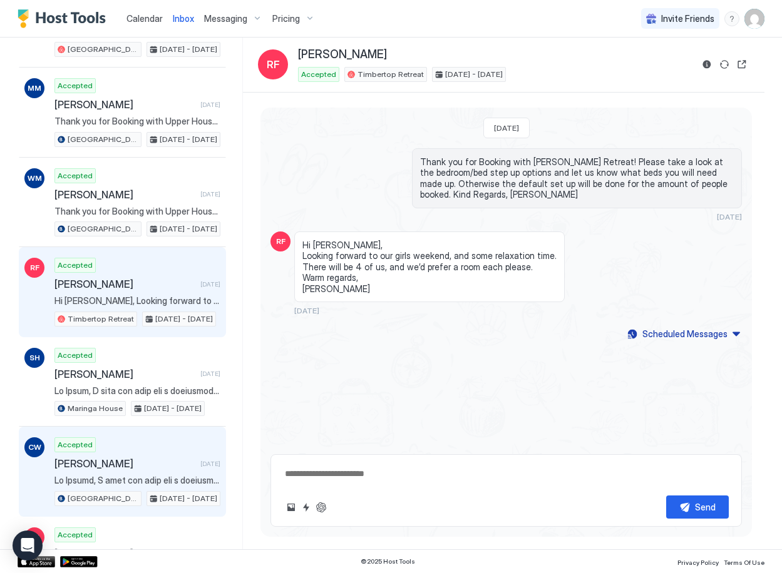
click at [123, 463] on span "[PERSON_NAME]" at bounding box center [124, 464] width 141 height 13
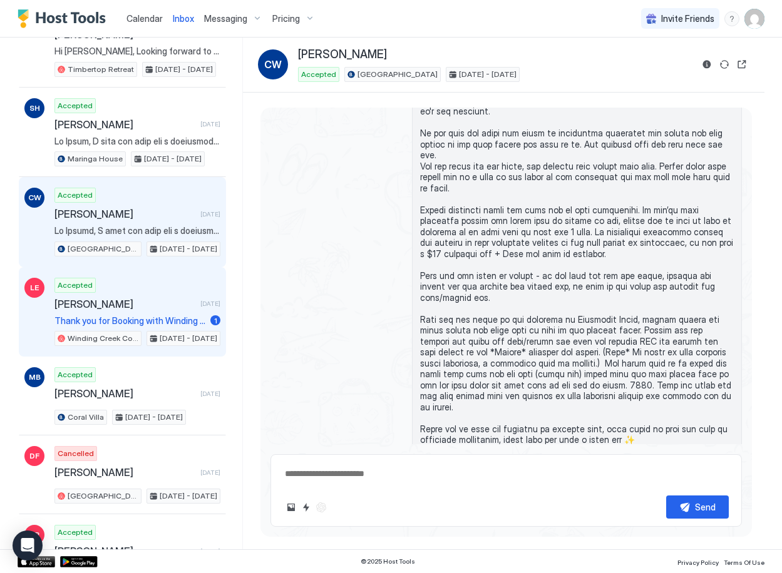
click at [134, 315] on span "Thank you for Booking with Winding Creek Cottage! Please take a look at the bed…" at bounding box center [129, 320] width 151 height 11
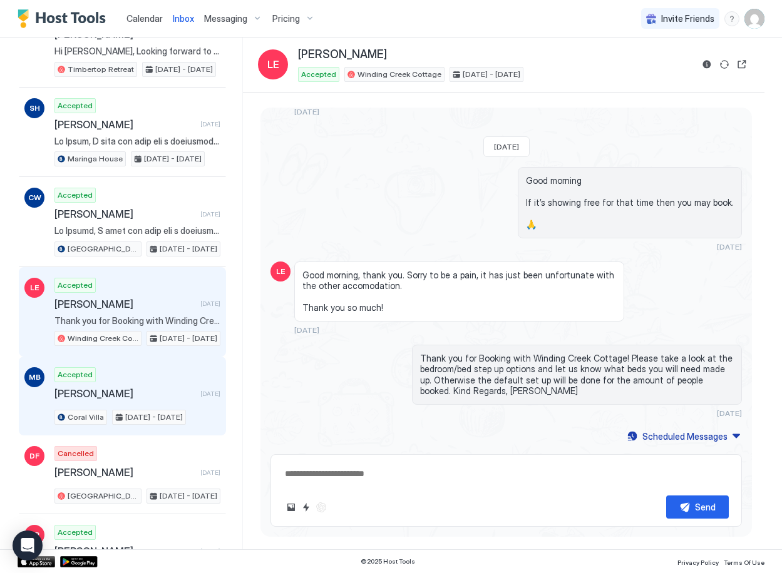
click at [143, 381] on div "Accepted [PERSON_NAME] [DATE] Coral Villa [DATE] - [DATE]" at bounding box center [137, 396] width 166 height 58
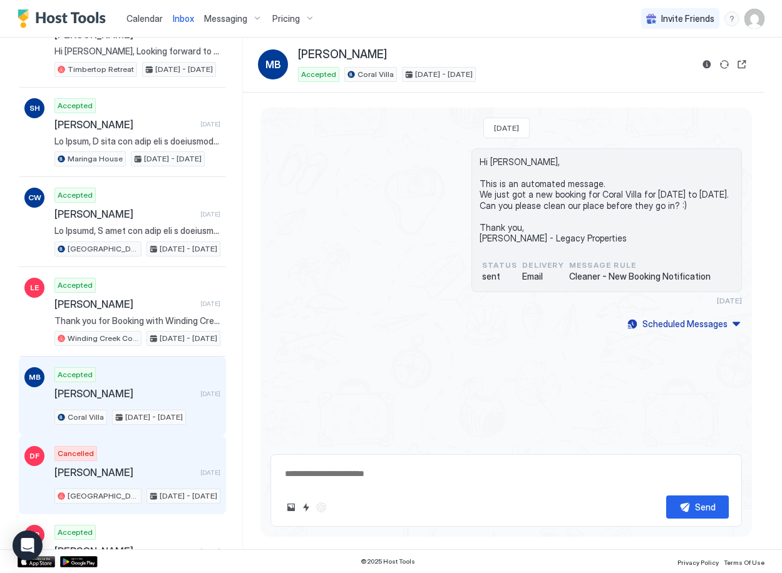
click at [130, 481] on div "Cancelled [PERSON_NAME] [DATE] Upper House [DATE] - [DATE]" at bounding box center [137, 475] width 166 height 58
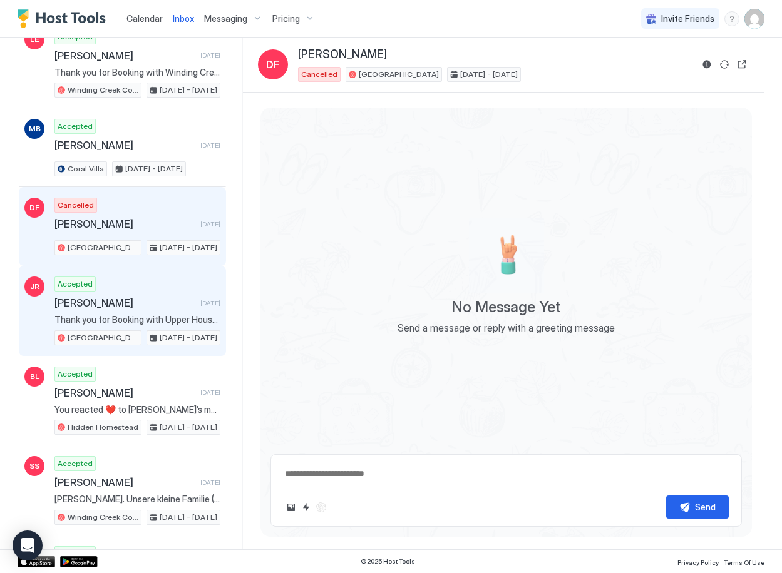
click at [139, 317] on span "Thank you for Booking with Upper House! We hope you are looking forward to your…" at bounding box center [137, 319] width 166 height 11
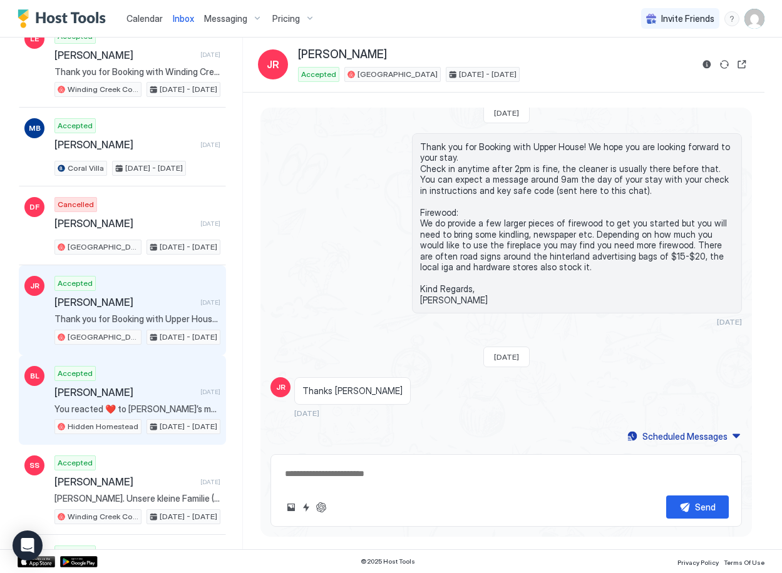
click at [129, 395] on span "[PERSON_NAME]" at bounding box center [124, 392] width 141 height 13
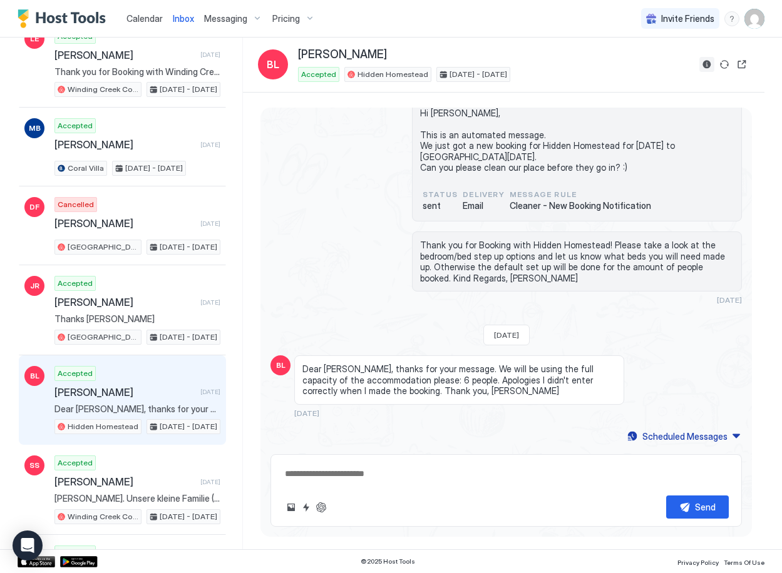
click at [708, 66] on button "Reservation information" at bounding box center [706, 64] width 15 height 15
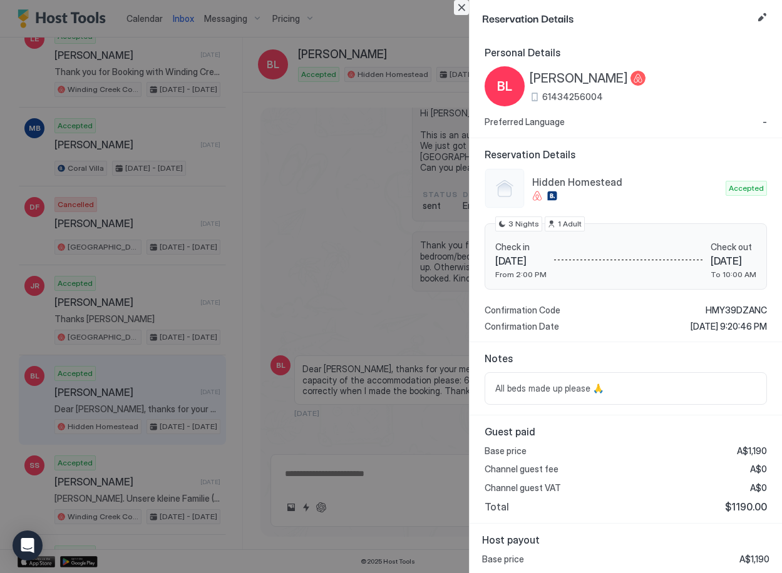
click at [464, 4] on button "Close" at bounding box center [461, 7] width 15 height 15
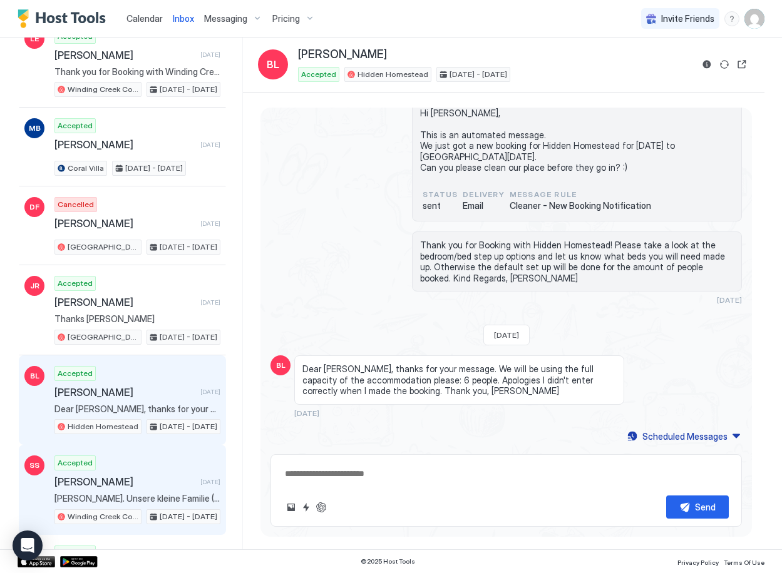
click at [130, 479] on span "[PERSON_NAME]" at bounding box center [124, 482] width 141 height 13
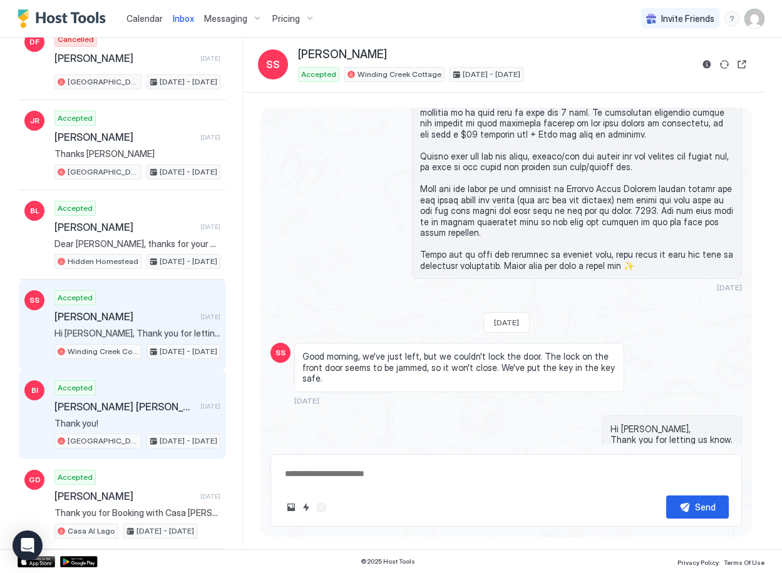
scroll to position [2058, 0]
click at [134, 411] on span "[PERSON_NAME] [PERSON_NAME]" at bounding box center [124, 406] width 141 height 13
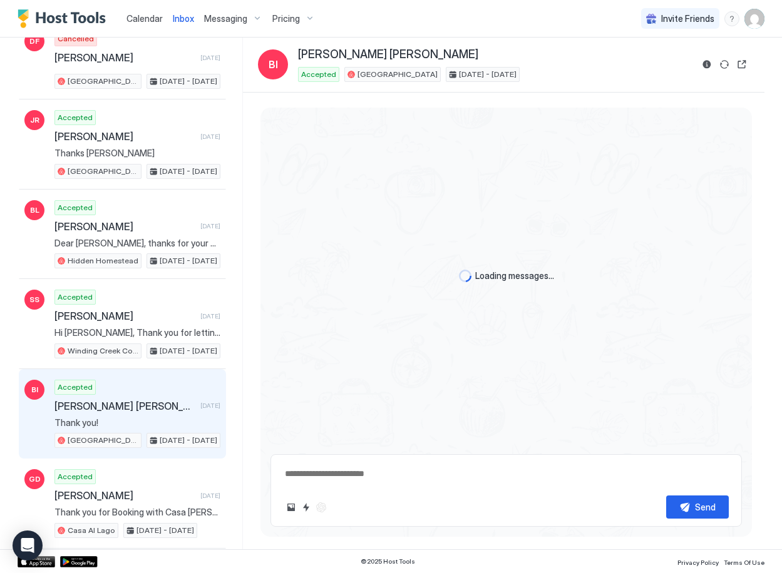
scroll to position [170, 0]
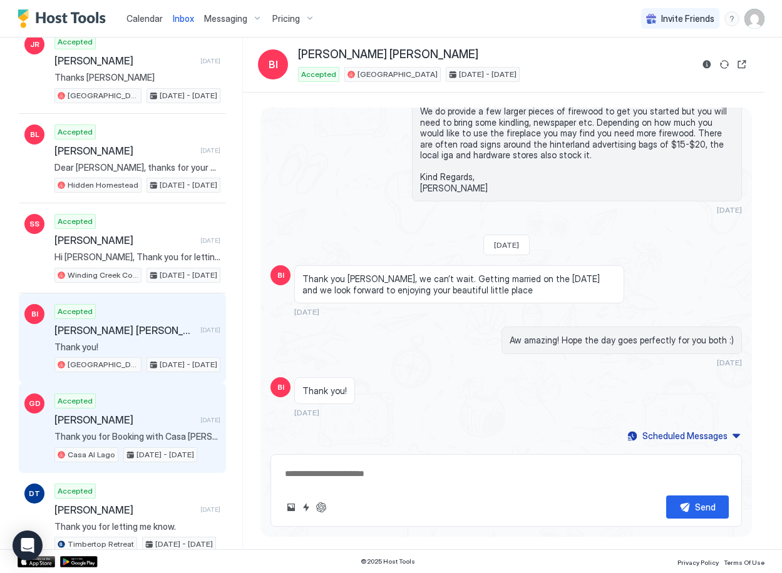
click at [133, 441] on span "Thank you for Booking with Casa [PERSON_NAME]! Please take a look at the bedroo…" at bounding box center [137, 436] width 166 height 11
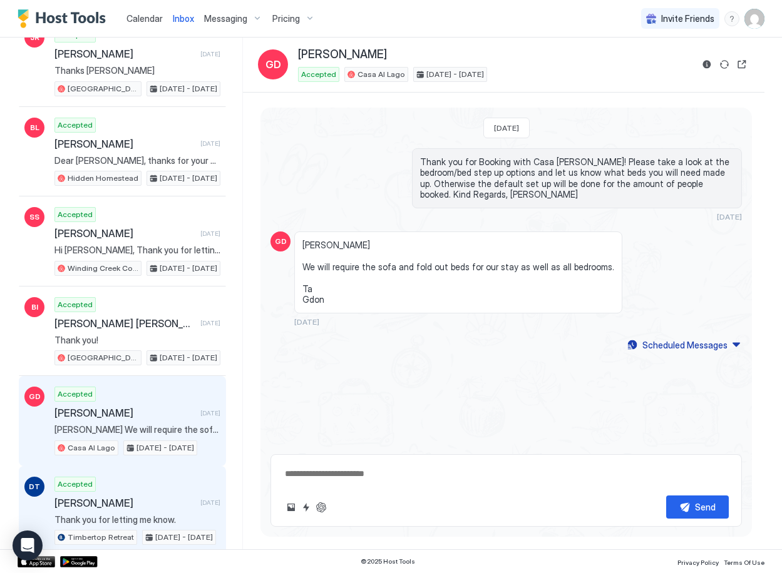
click at [142, 497] on span "[PERSON_NAME]" at bounding box center [124, 503] width 141 height 13
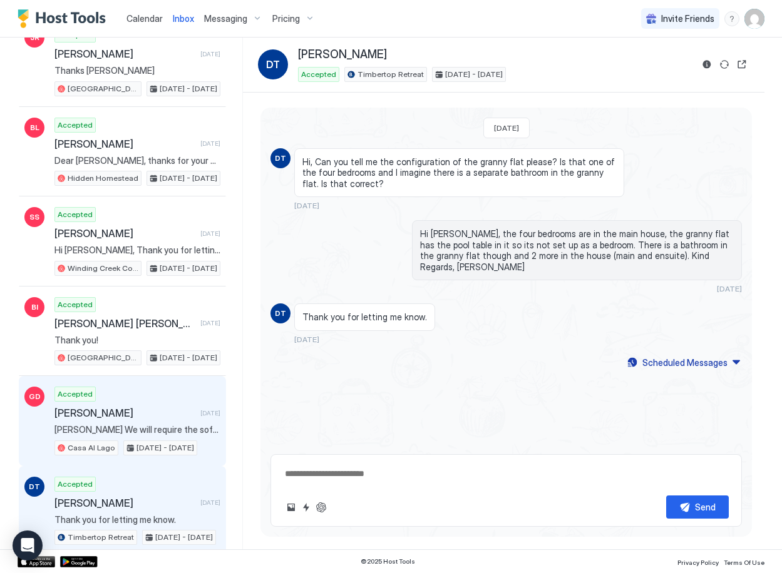
click at [150, 406] on div "Accepted [PERSON_NAME] [DATE] [PERSON_NAME] We will require the sofa and fold o…" at bounding box center [137, 421] width 166 height 69
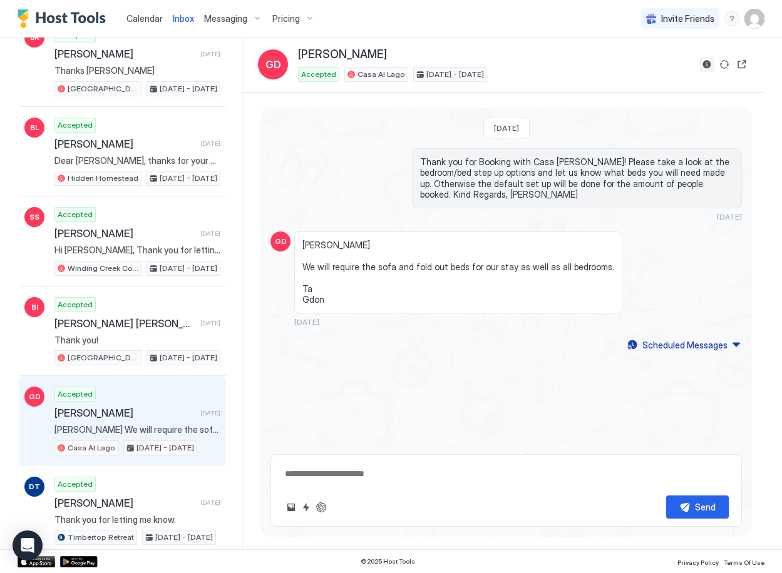
click at [708, 63] on button "Reservation information" at bounding box center [706, 64] width 15 height 15
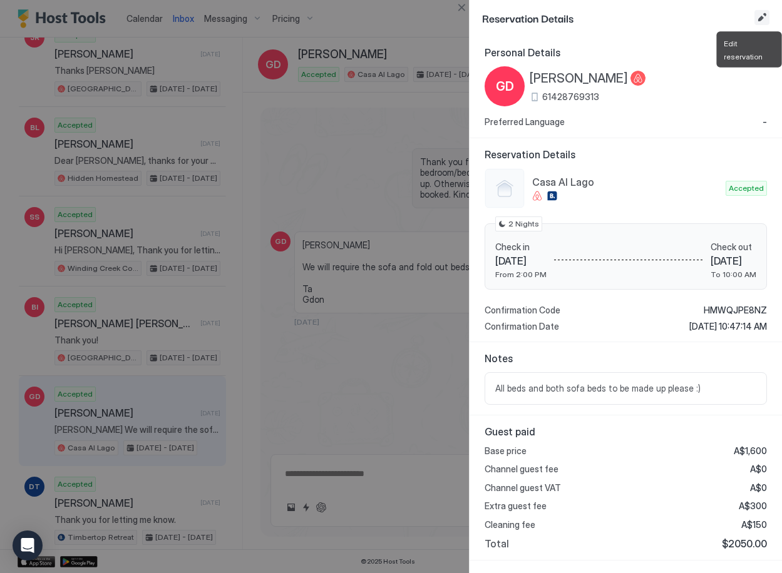
click at [759, 21] on button "Edit reservation" at bounding box center [761, 17] width 15 height 15
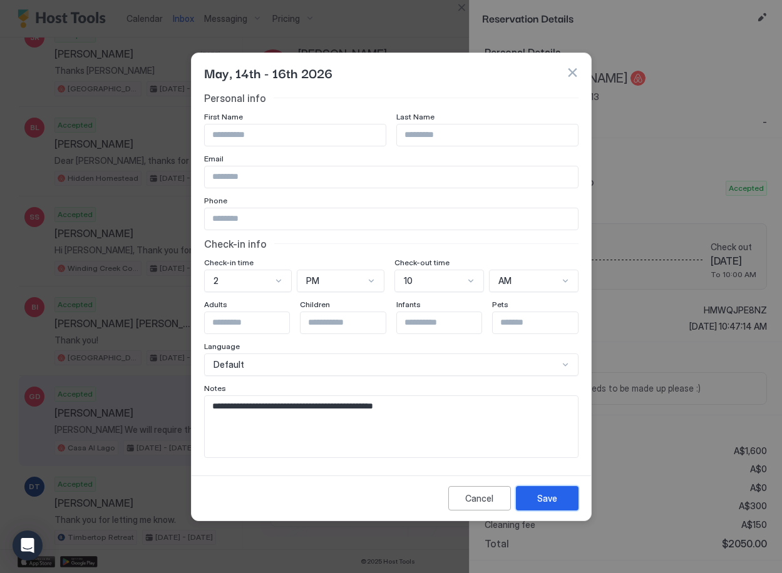
click at [533, 494] on button "Save" at bounding box center [547, 498] width 63 height 24
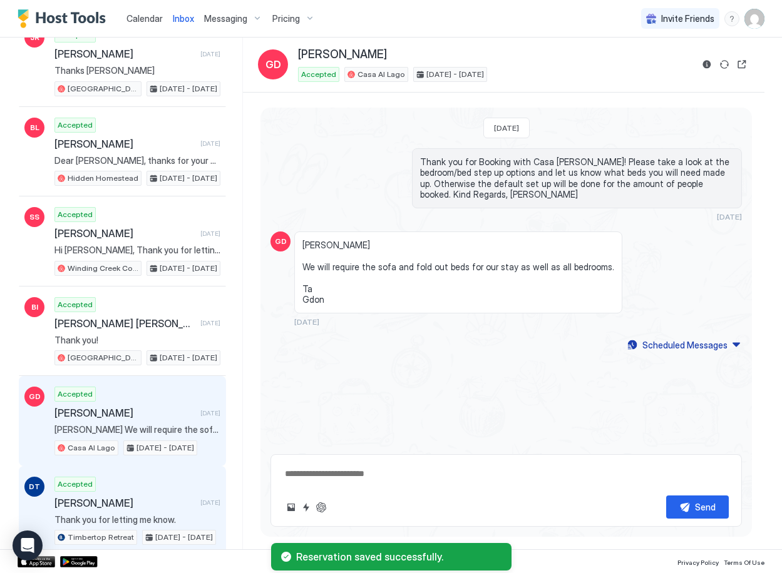
click at [108, 502] on span "[PERSON_NAME]" at bounding box center [124, 503] width 141 height 13
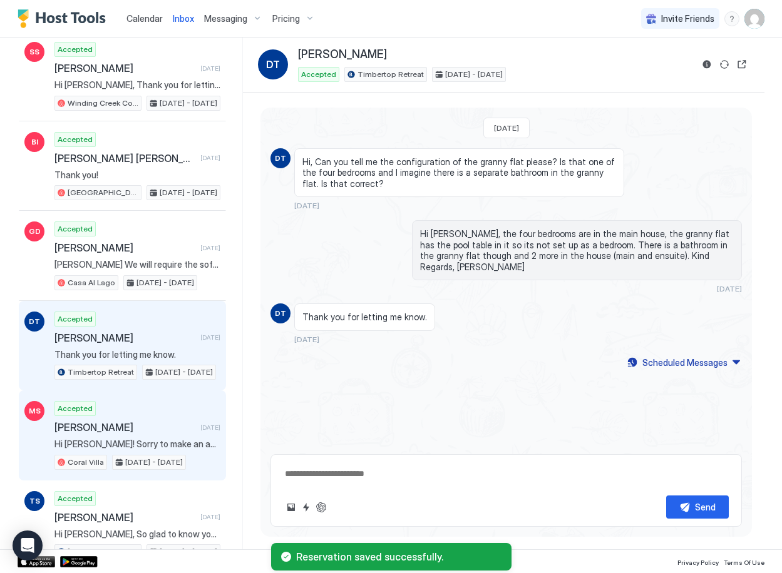
scroll to position [2306, 0]
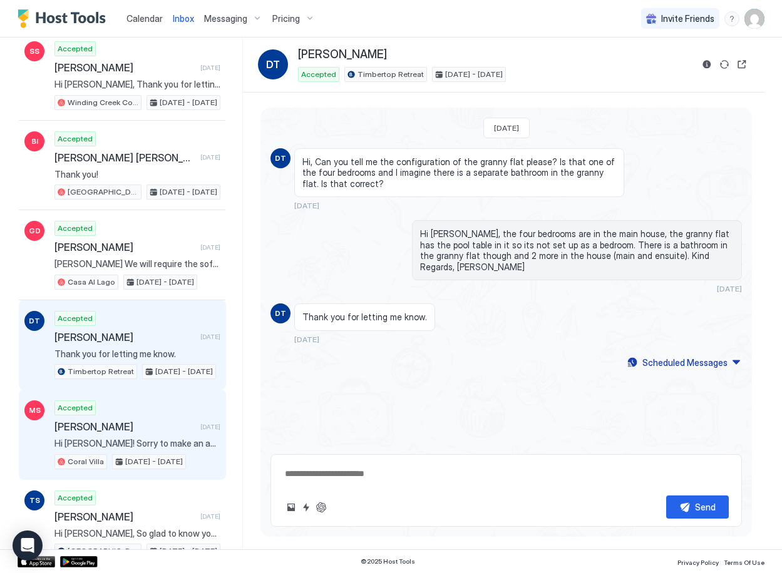
click at [145, 429] on span "[PERSON_NAME]" at bounding box center [124, 427] width 141 height 13
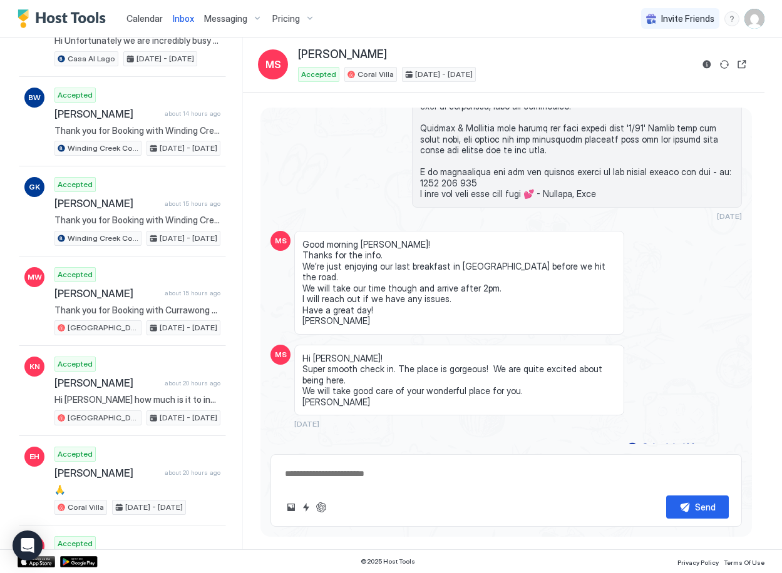
scroll to position [389, 0]
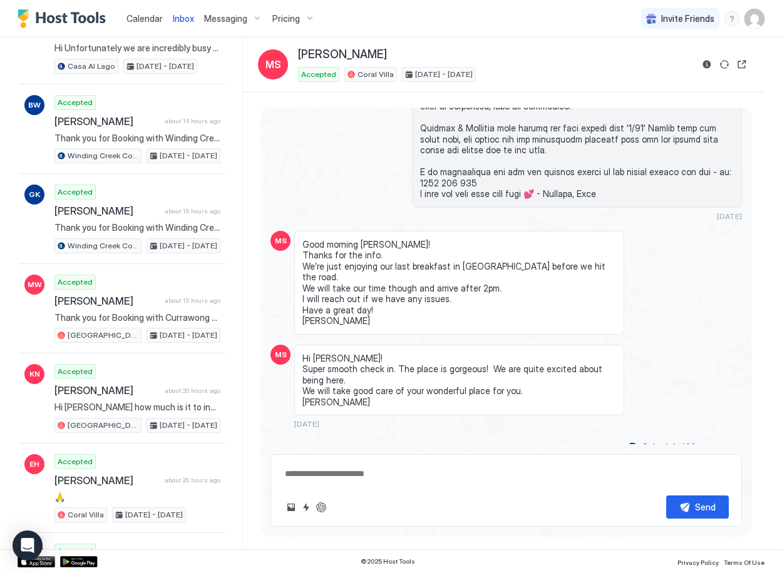
click at [51, 25] on img "Host Tools Logo" at bounding box center [65, 18] width 94 height 19
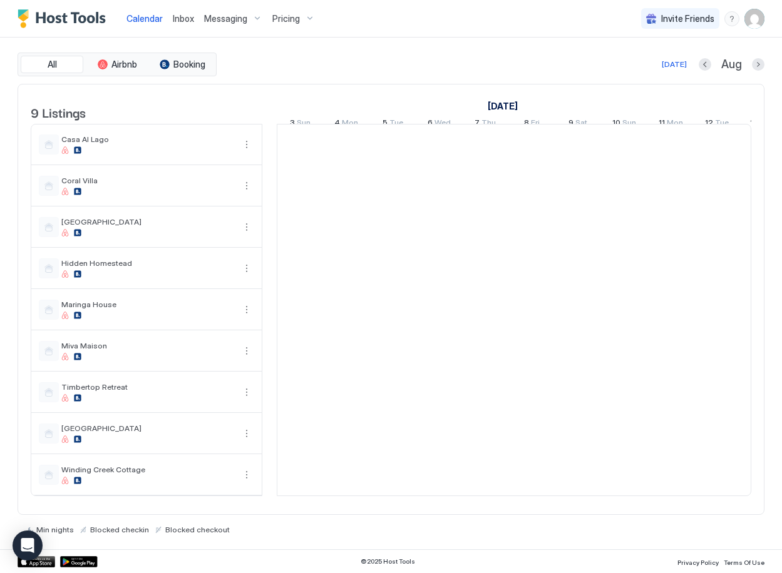
scroll to position [0, 695]
click at [63, 19] on img "Host Tools Logo" at bounding box center [65, 18] width 94 height 19
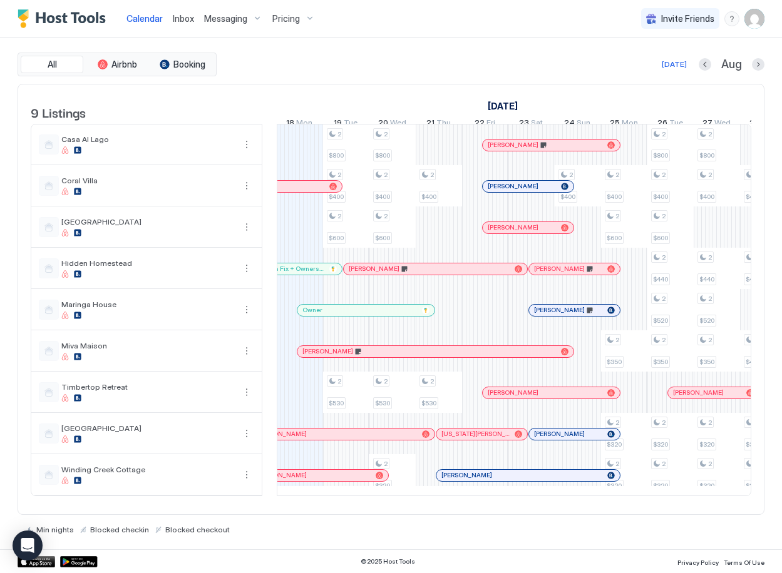
click at [194, 16] on div "Inbox" at bounding box center [183, 18] width 31 height 23
click at [187, 18] on span "Inbox" at bounding box center [183, 18] width 21 height 11
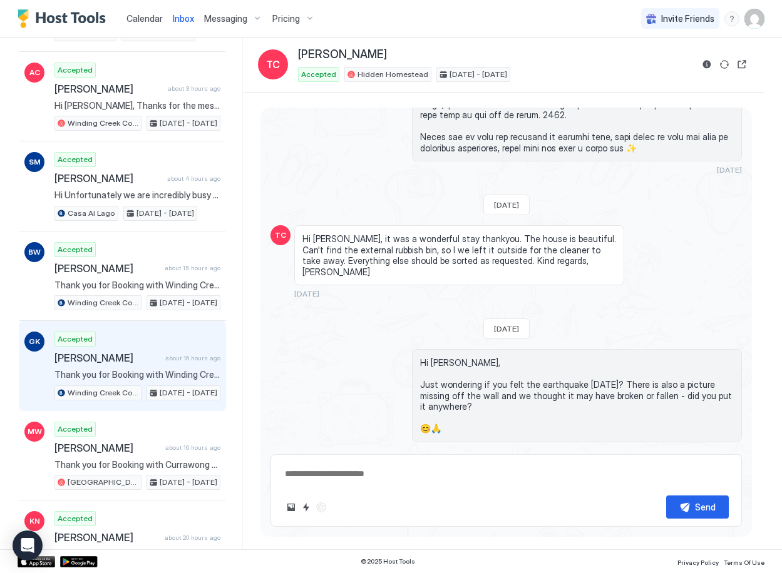
click at [140, 359] on span "[PERSON_NAME]" at bounding box center [107, 358] width 106 height 13
